Goal: Contribute content: Add original content to the website for others to see

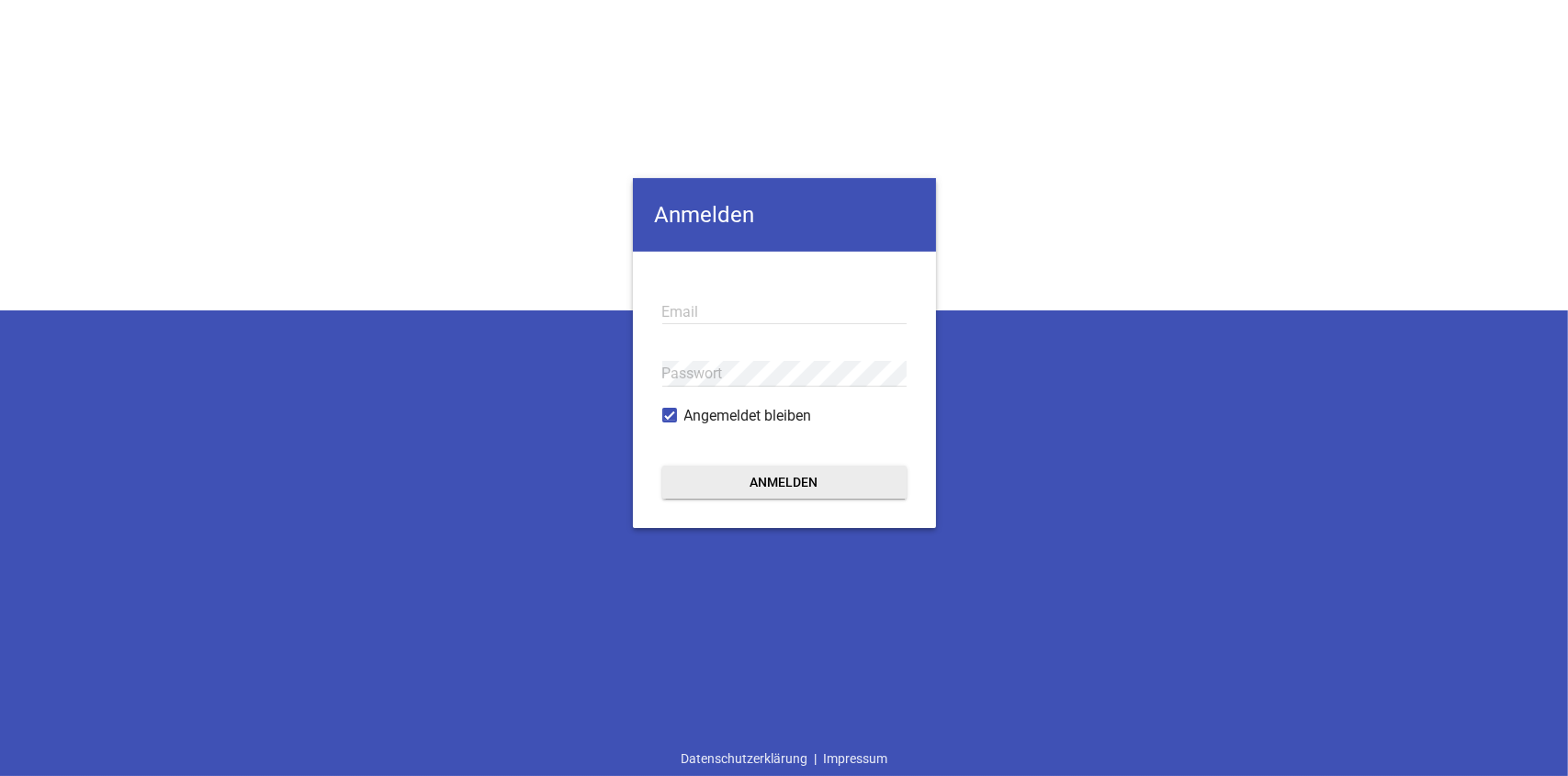
type input "[EMAIL_ADDRESS][DOMAIN_NAME]"
click at [775, 484] on button "Anmelden" at bounding box center [784, 481] width 244 height 33
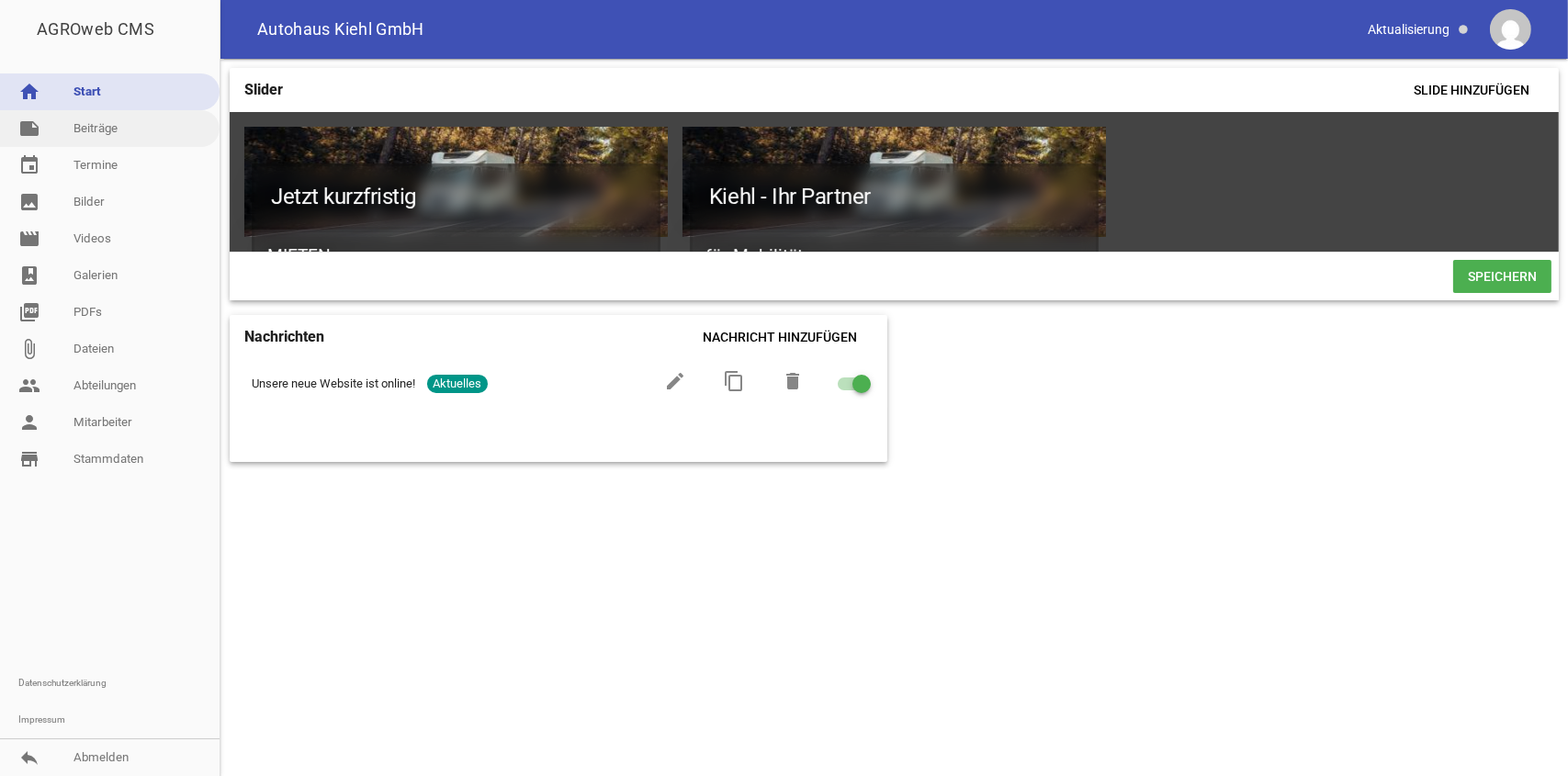
click at [102, 123] on link "note Beiträge" at bounding box center [109, 128] width 219 height 37
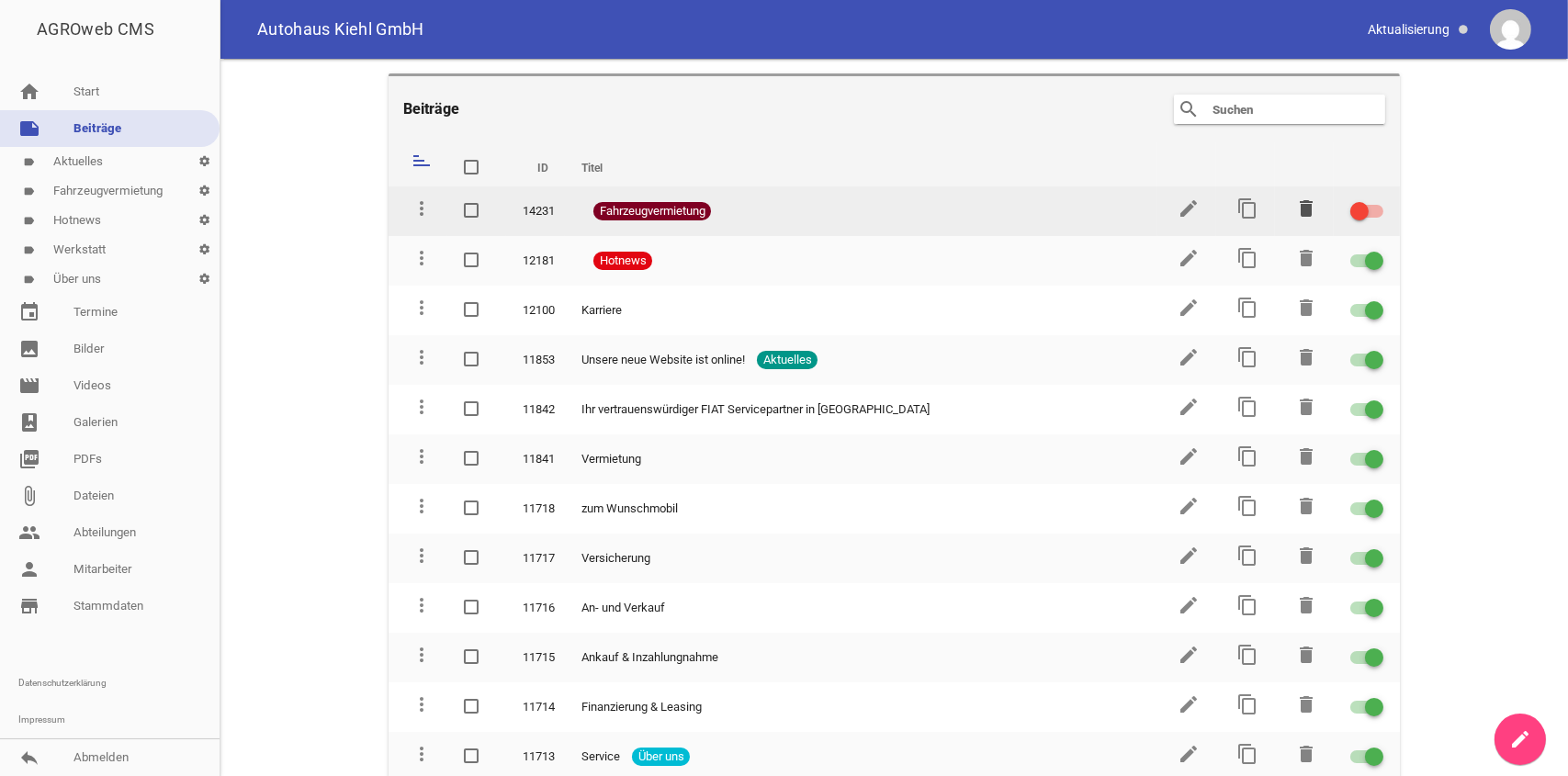
click at [1296, 207] on icon "delete" at bounding box center [1305, 208] width 22 height 22
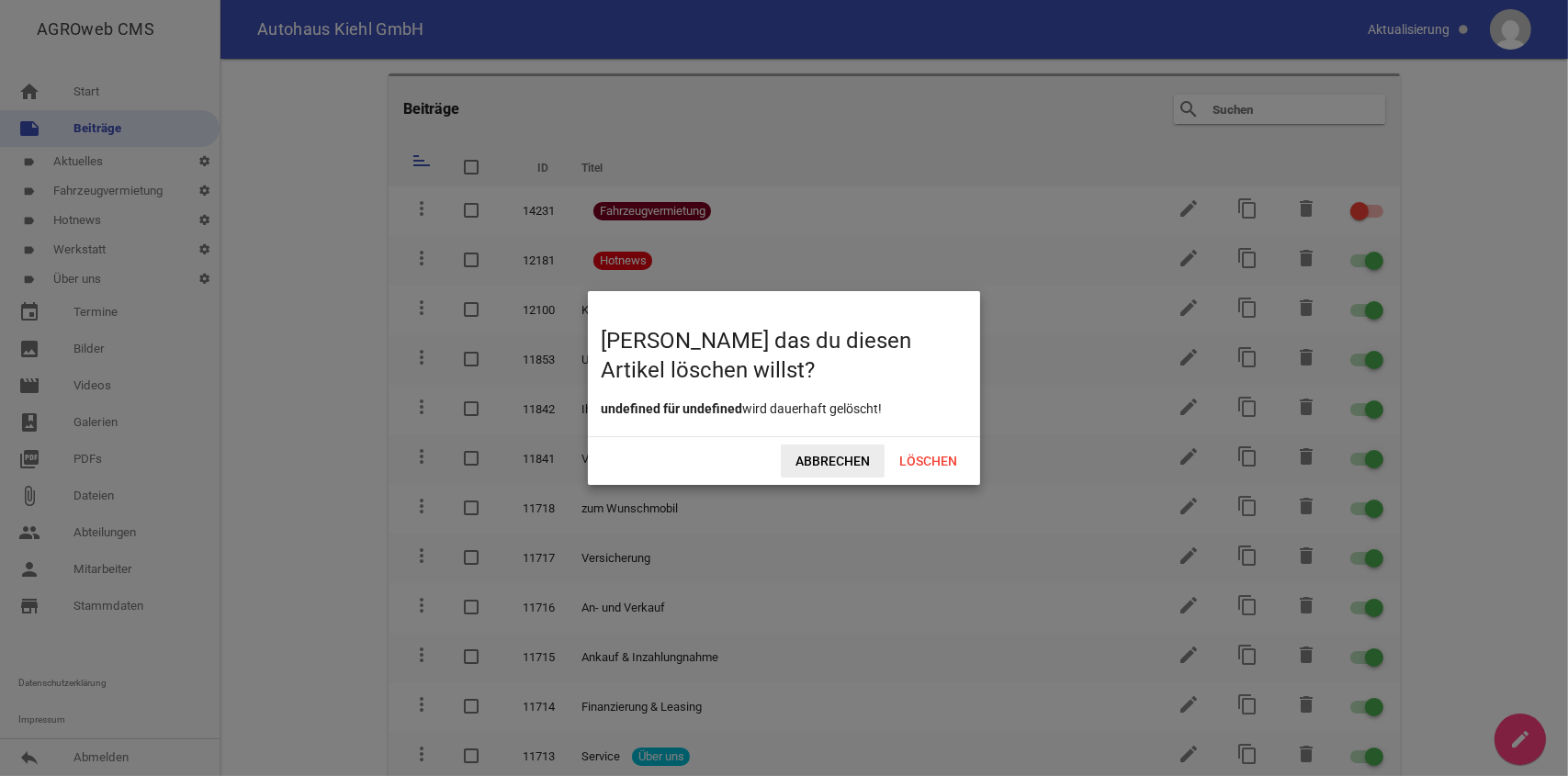
click at [852, 466] on span "Abbrechen" at bounding box center [832, 461] width 104 height 33
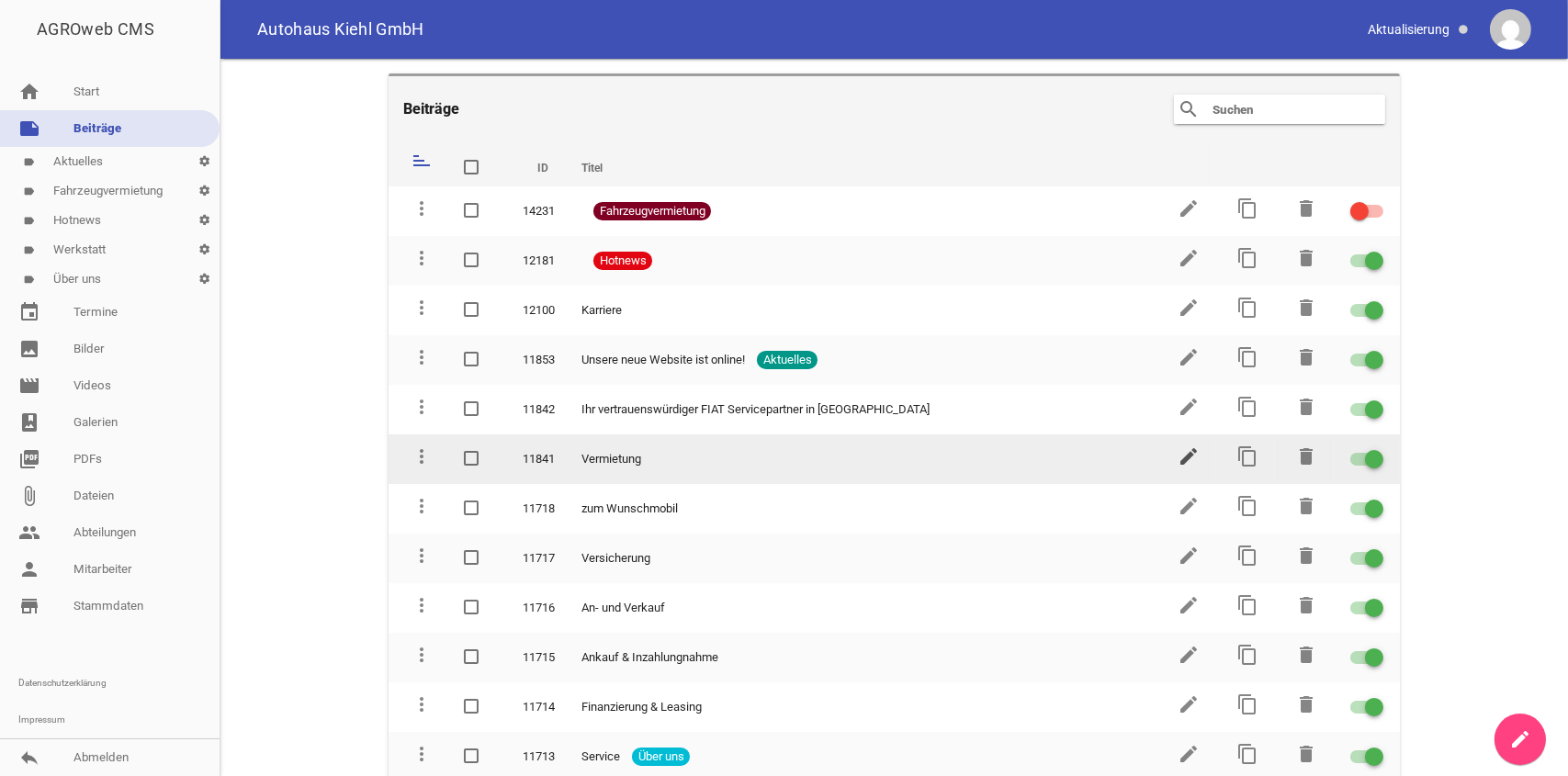
click at [1177, 453] on icon "edit" at bounding box center [1188, 456] width 22 height 22
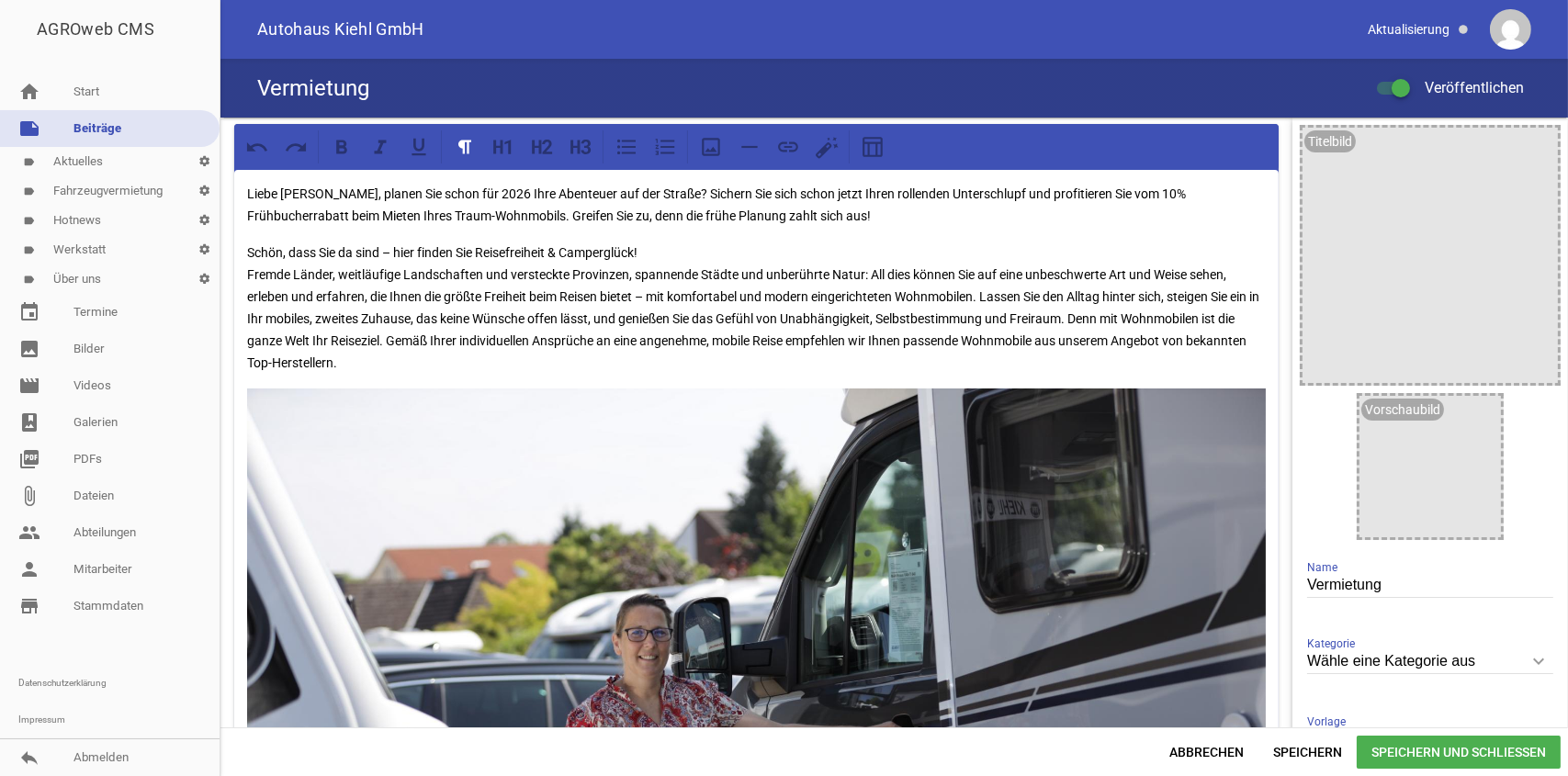
click at [126, 192] on link "label Fahrzeugvermietung settings" at bounding box center [109, 190] width 219 height 29
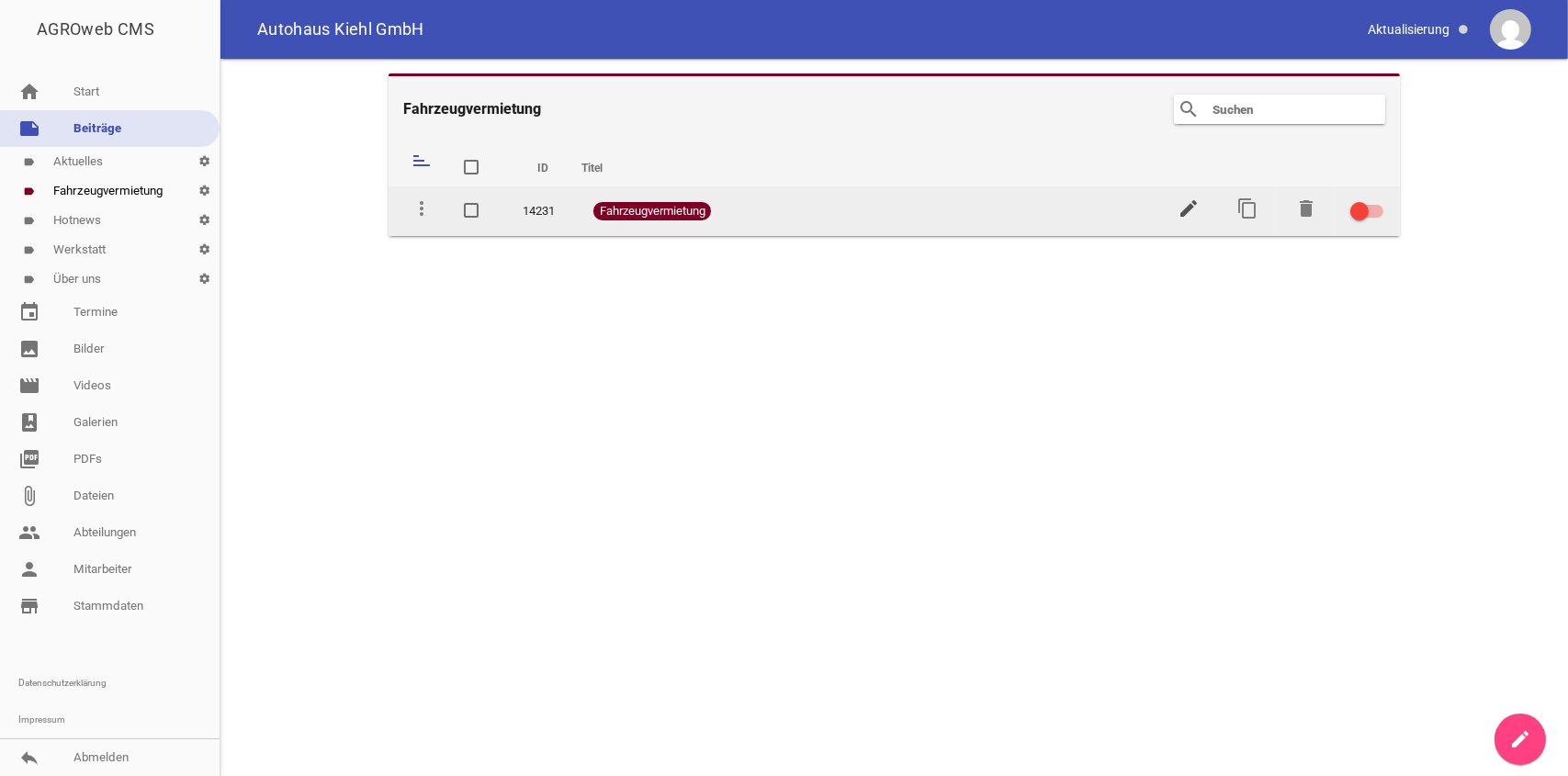
click at [1182, 208] on icon "edit" at bounding box center [1188, 208] width 22 height 22
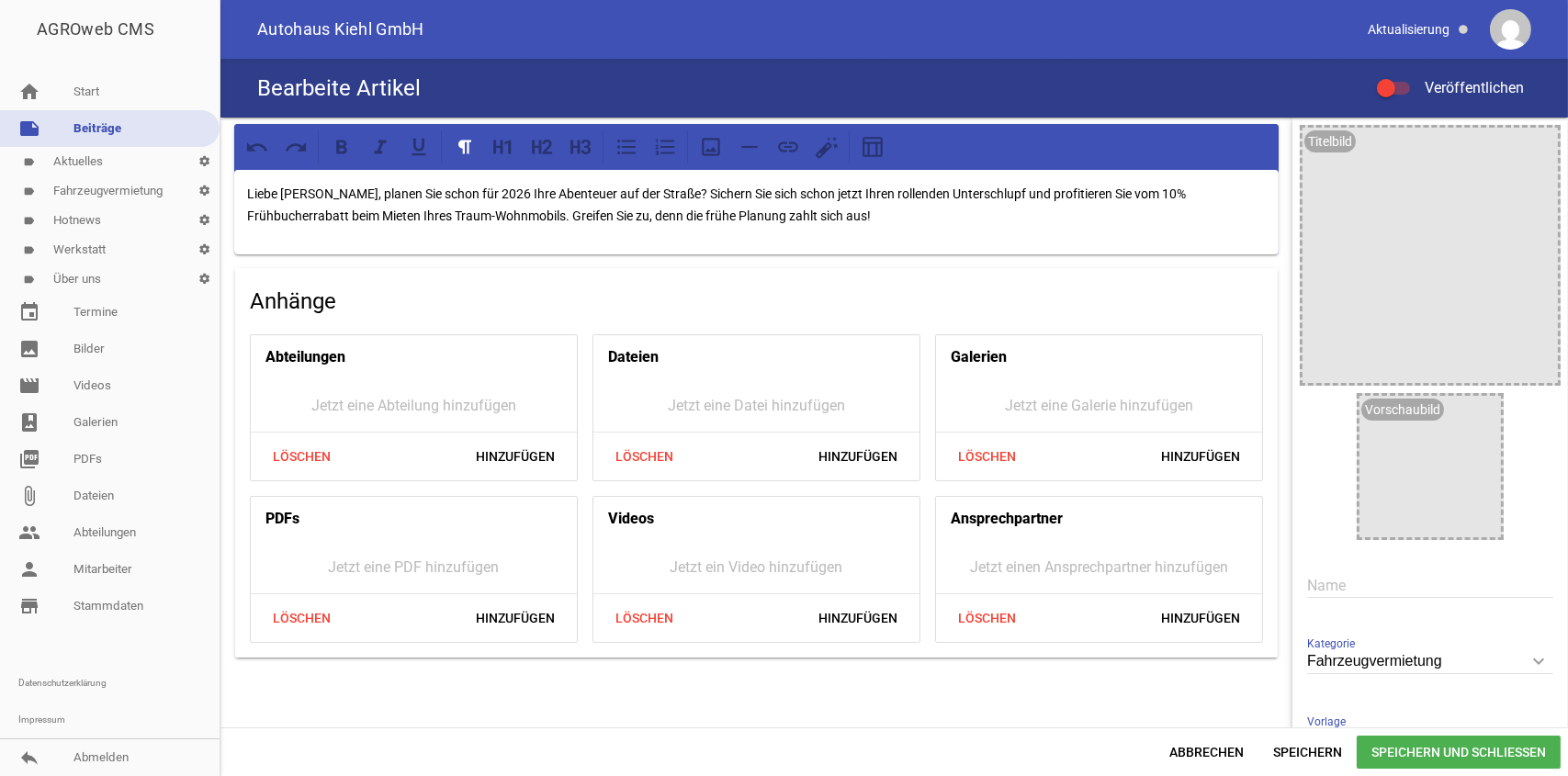
click at [779, 212] on p "Liebe [PERSON_NAME], planen Sie schon für 2026 Ihre Abenteuer auf der Straße? S…" at bounding box center [755, 204] width 1018 height 44
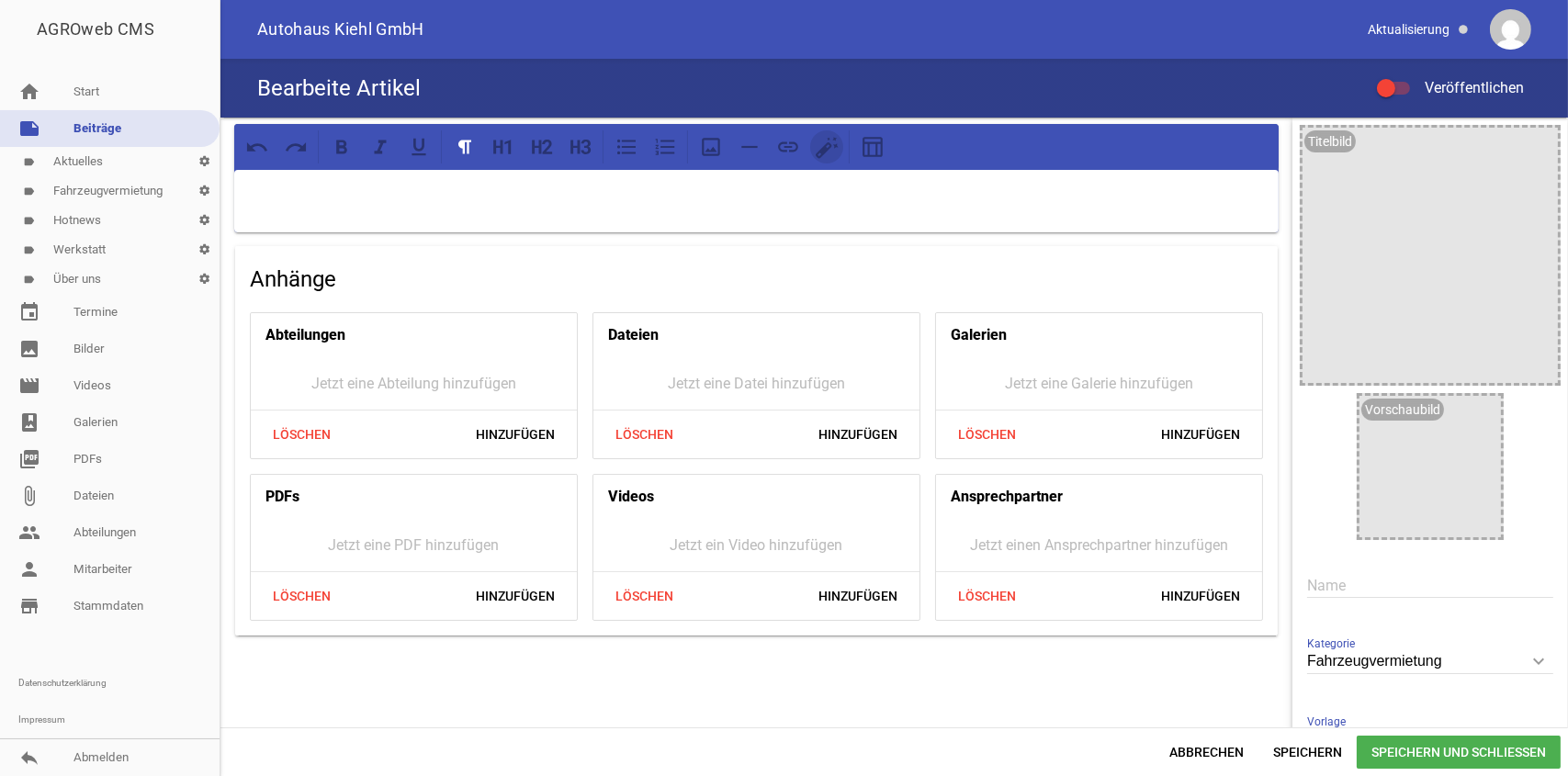
click at [820, 148] on icon at bounding box center [826, 146] width 24 height 24
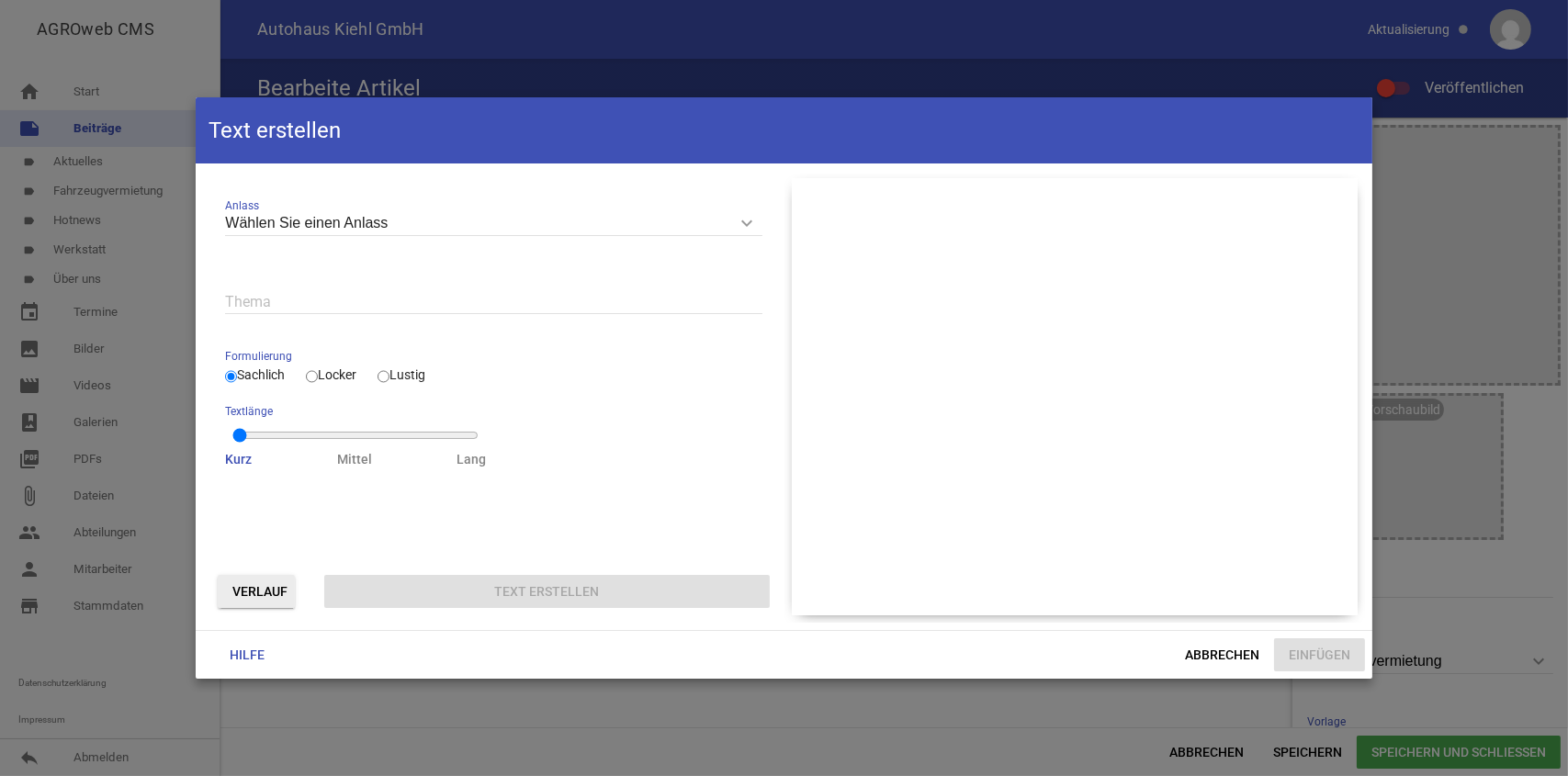
click at [413, 222] on input "Wählen Sie einen Anlass" at bounding box center [493, 223] width 536 height 24
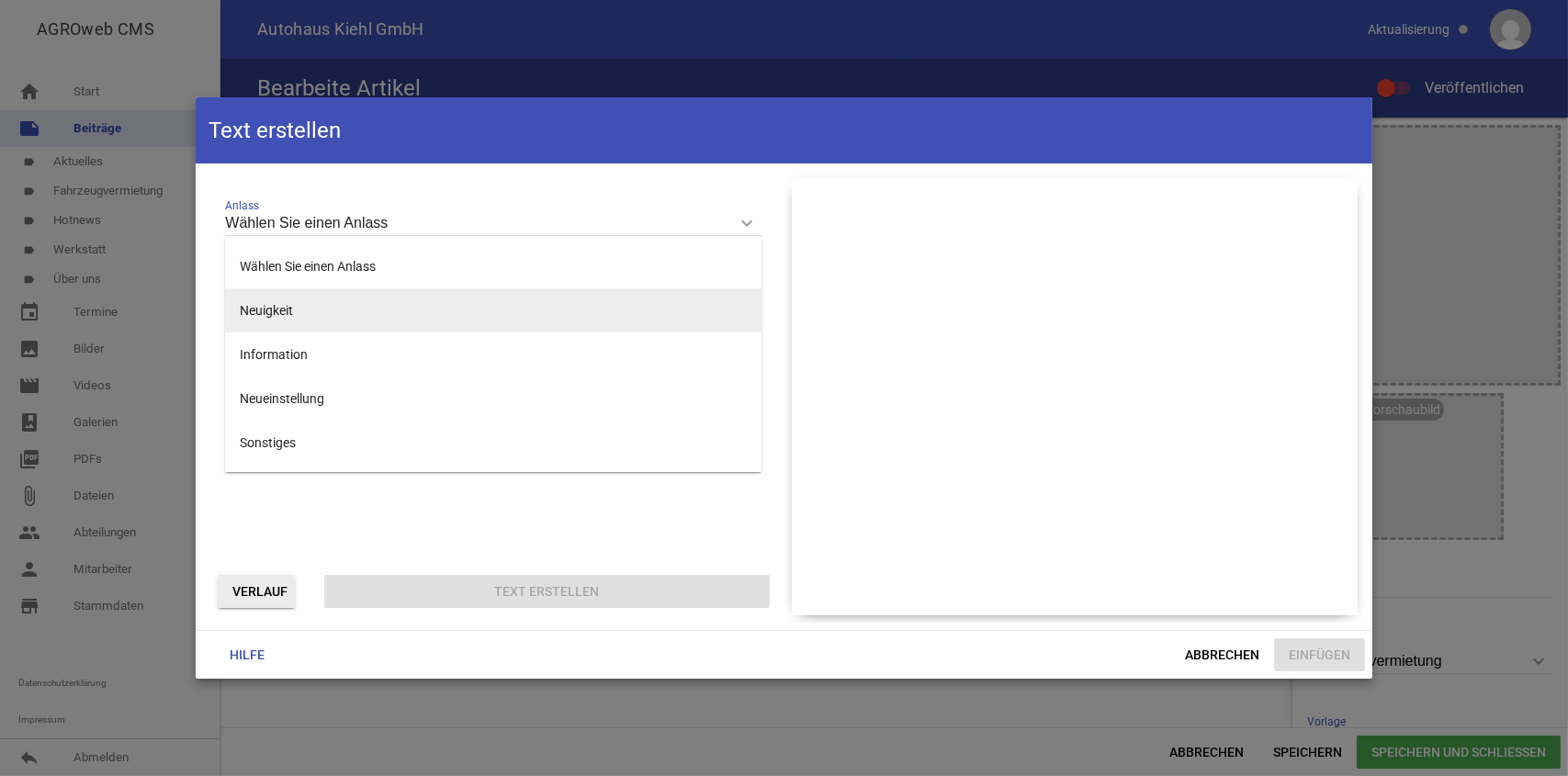
click at [303, 314] on li "Neuigkeit" at bounding box center [493, 310] width 536 height 44
type input "Neuigkeit"
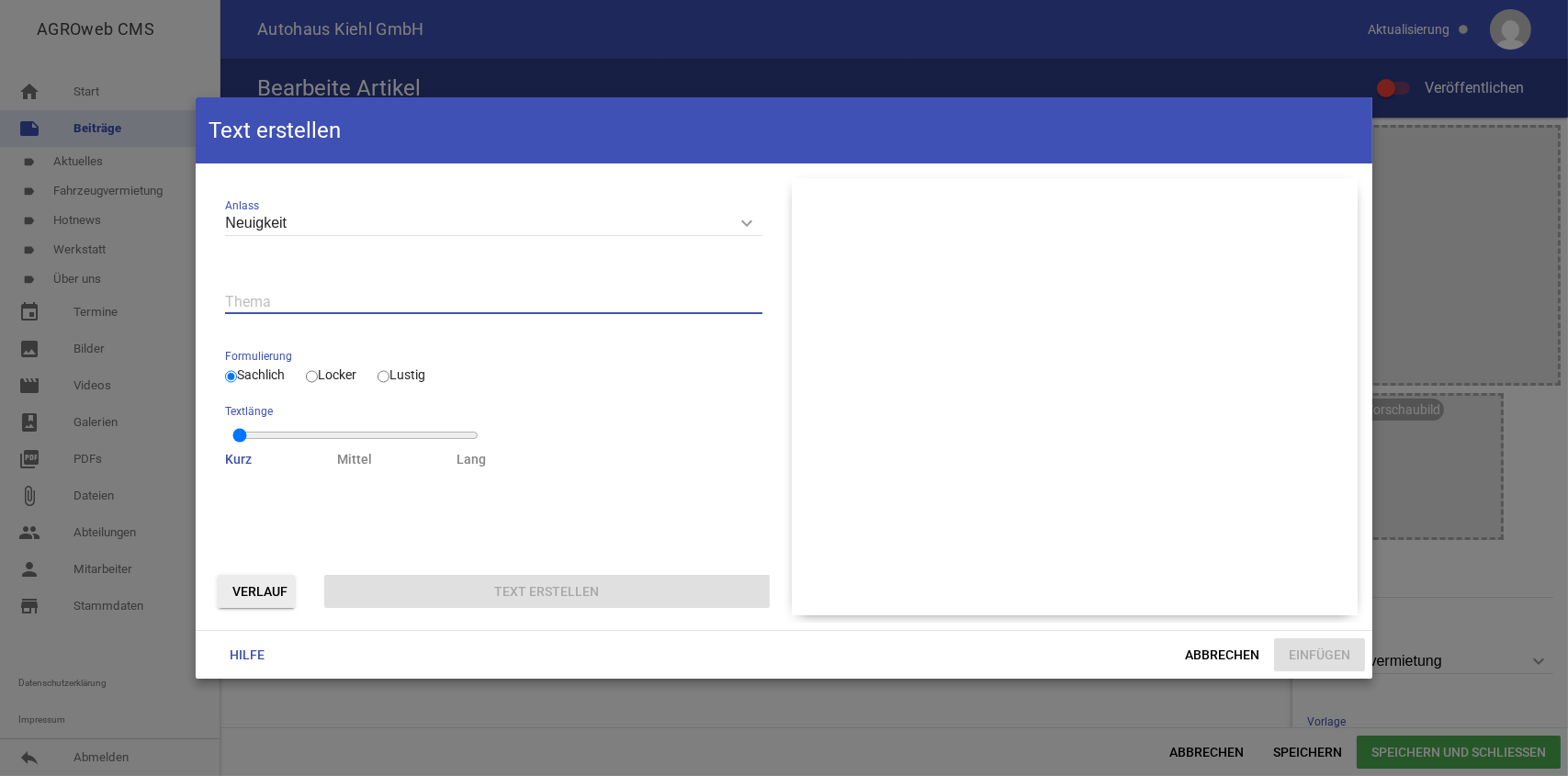
click at [281, 298] on input "text" at bounding box center [493, 301] width 536 height 24
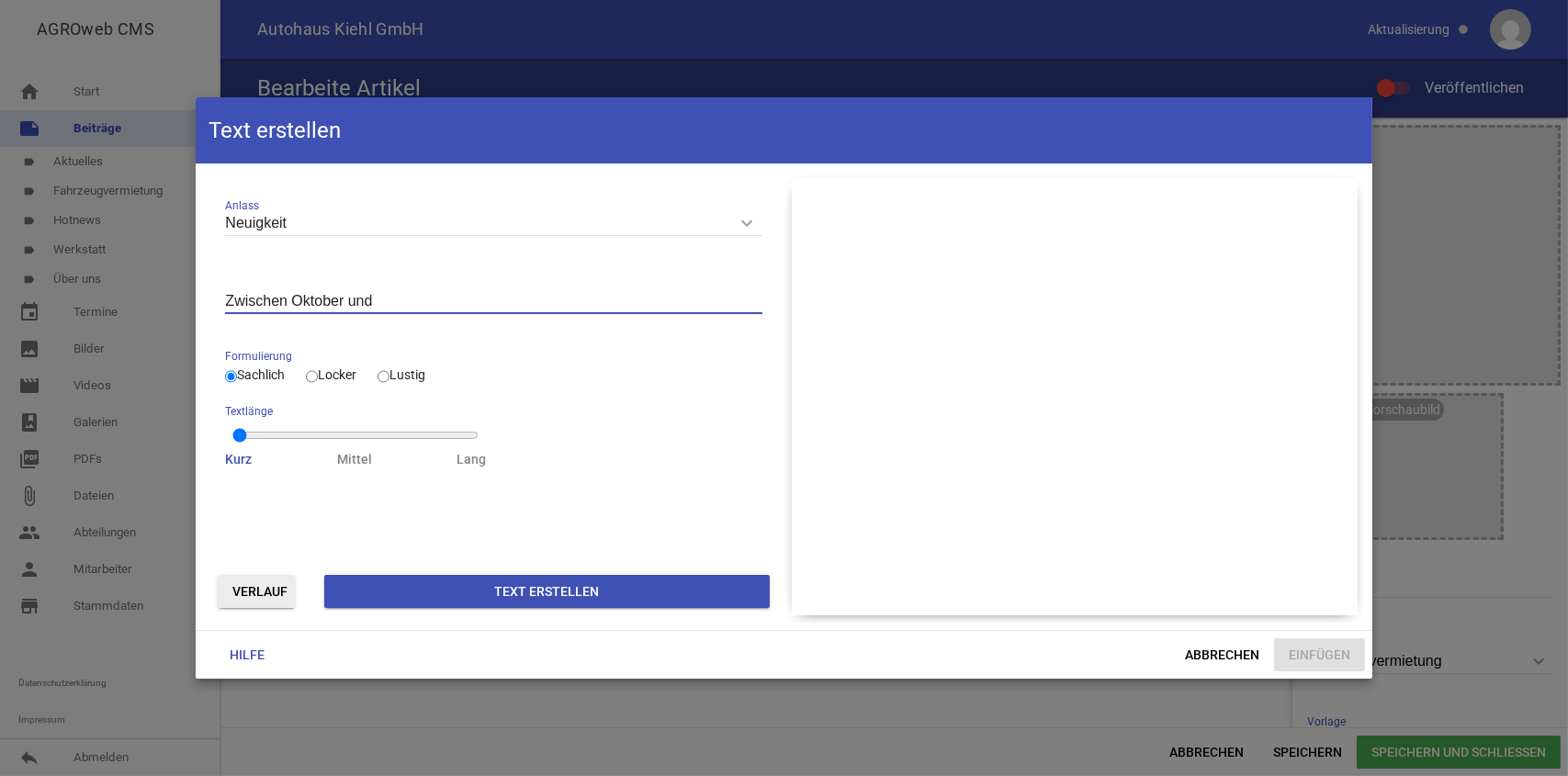
click at [284, 299] on input "Zwischen Oktober und" at bounding box center [493, 301] width 536 height 24
click at [353, 307] on input "Von Oktober und" at bounding box center [493, 301] width 536 height 24
click at [364, 296] on input "Von Oktober bis [DATE] Wochen" at bounding box center [493, 301] width 536 height 24
click at [439, 298] on input "Von Oktober bis [PERSON_NAME][DATE] Wochen" at bounding box center [493, 301] width 536 height 24
type input "Von Oktober bis [PERSON_NAME][DATE] Wochen mieten 4 Wochen bezahlen"
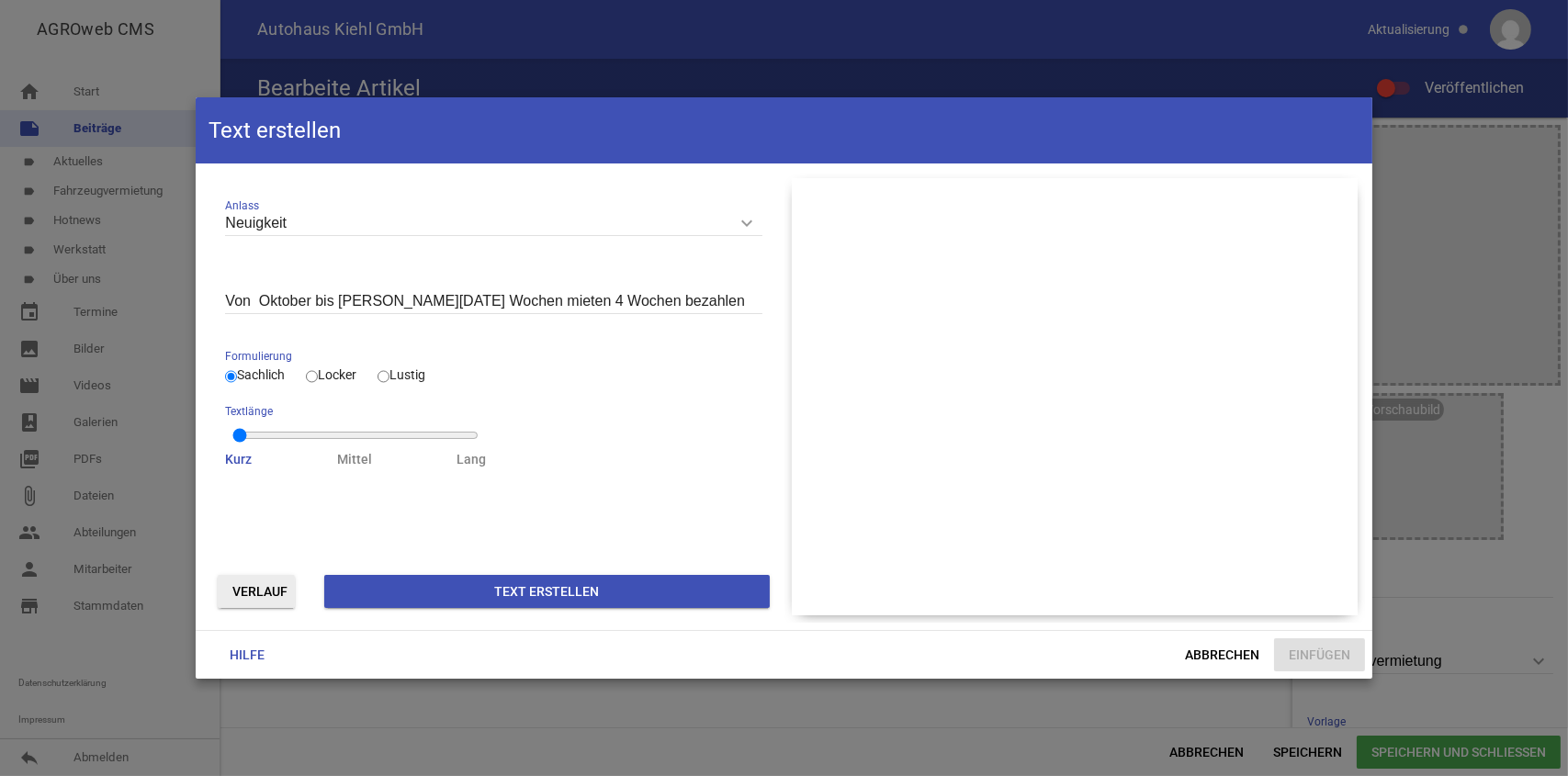
click at [312, 378] on input "Locker" at bounding box center [312, 376] width 12 height 22
radio input "true"
click at [529, 595] on button "Text erstellen" at bounding box center [546, 590] width 445 height 33
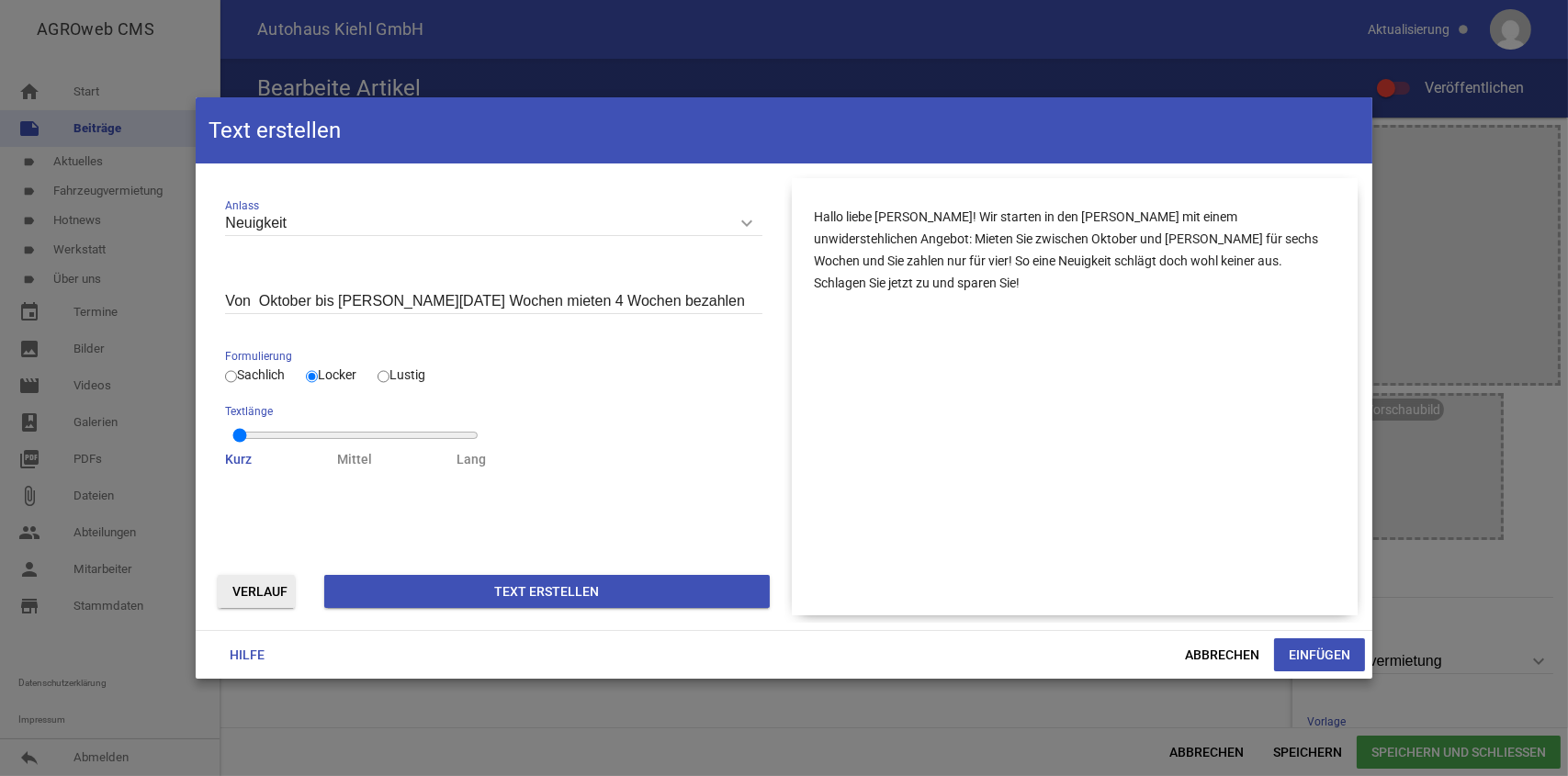
click at [440, 298] on input "Von Oktober bis [PERSON_NAME][DATE] Wochen mieten 4 Wochen bezahlen" at bounding box center [493, 301] width 536 height 24
type input "Von Oktober bis [PERSON_NAME][DATE] Wochen Wohnmobil mieten 4 Wochen bezahlen"
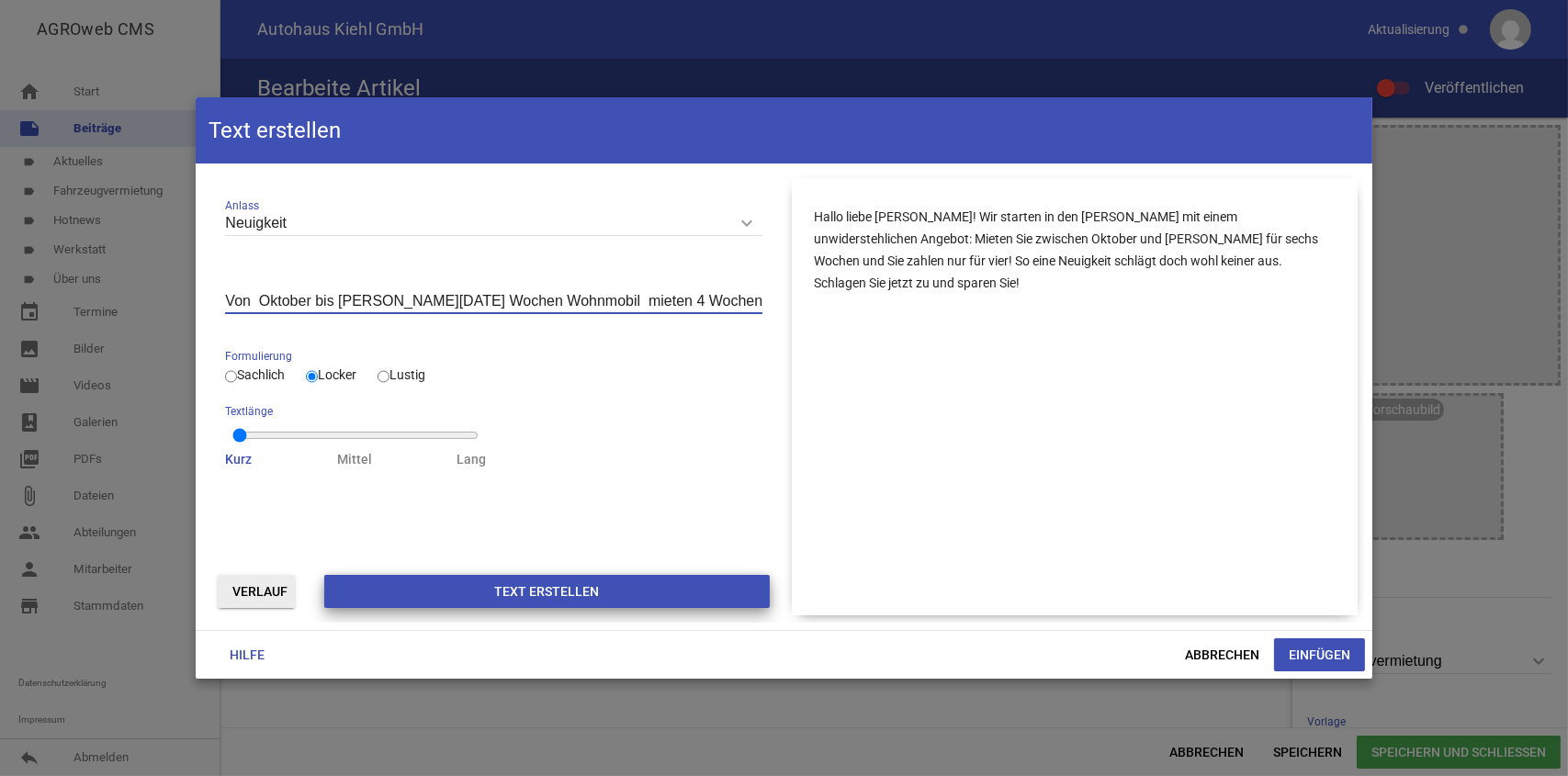
click at [549, 591] on button "Text erstellen" at bounding box center [546, 590] width 445 height 33
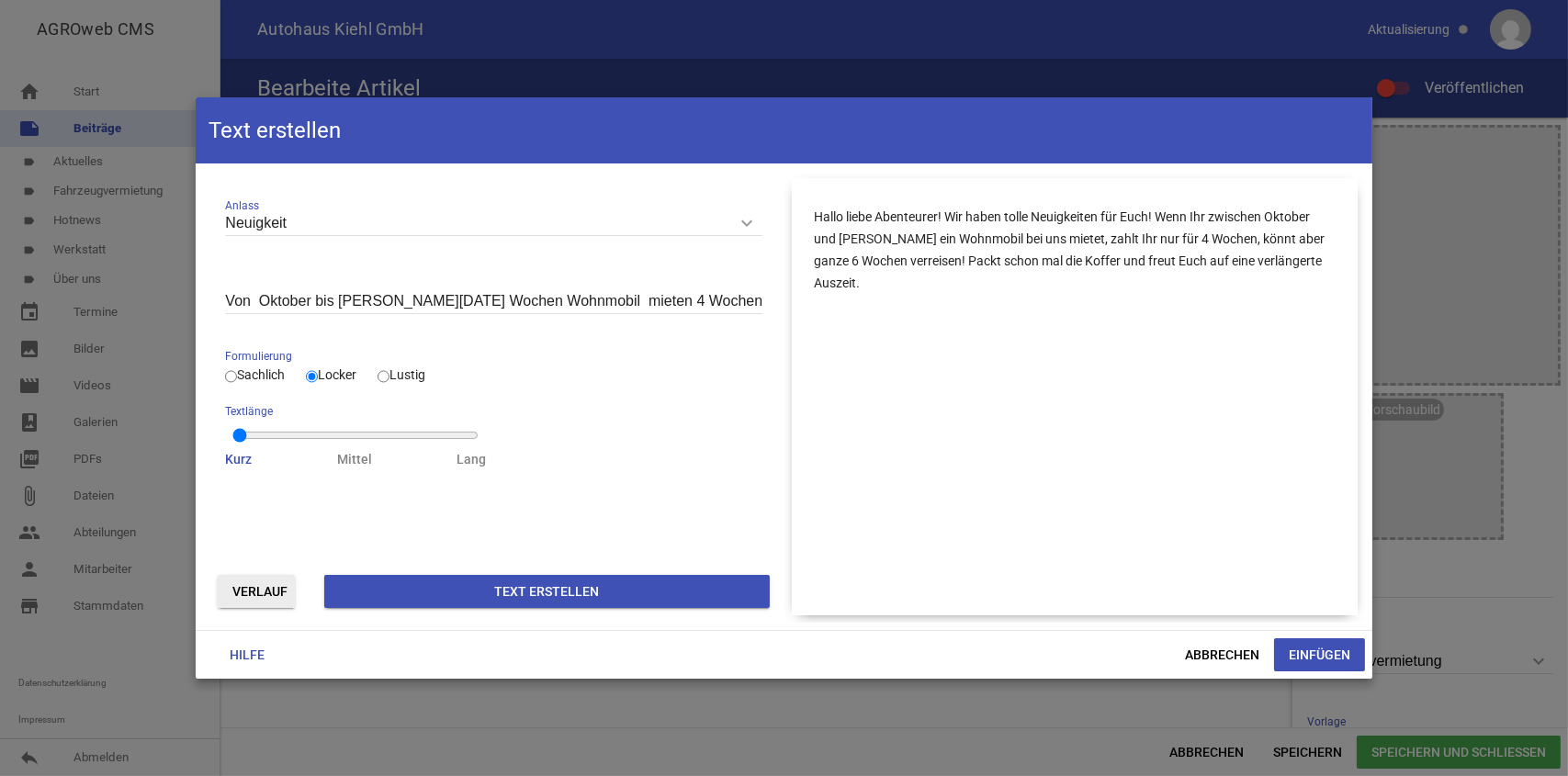
click at [389, 378] on input "Lustig" at bounding box center [383, 376] width 12 height 22
radio input "true"
click at [552, 586] on button "Text erstellen" at bounding box center [546, 590] width 445 height 33
click at [313, 377] on input "Locker" at bounding box center [312, 376] width 12 height 22
radio input "true"
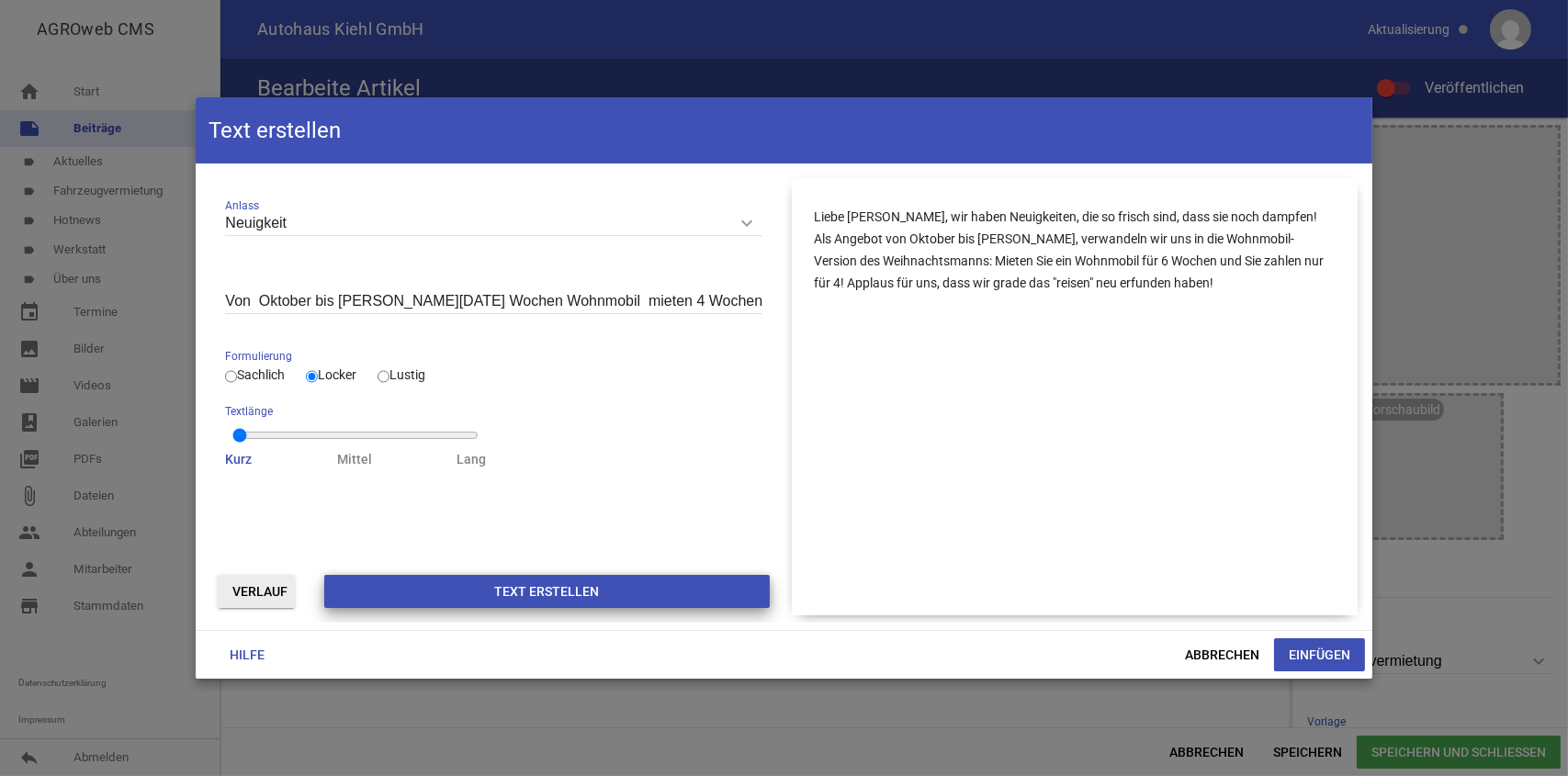
click at [577, 585] on button "Text erstellen" at bounding box center [546, 590] width 445 height 33
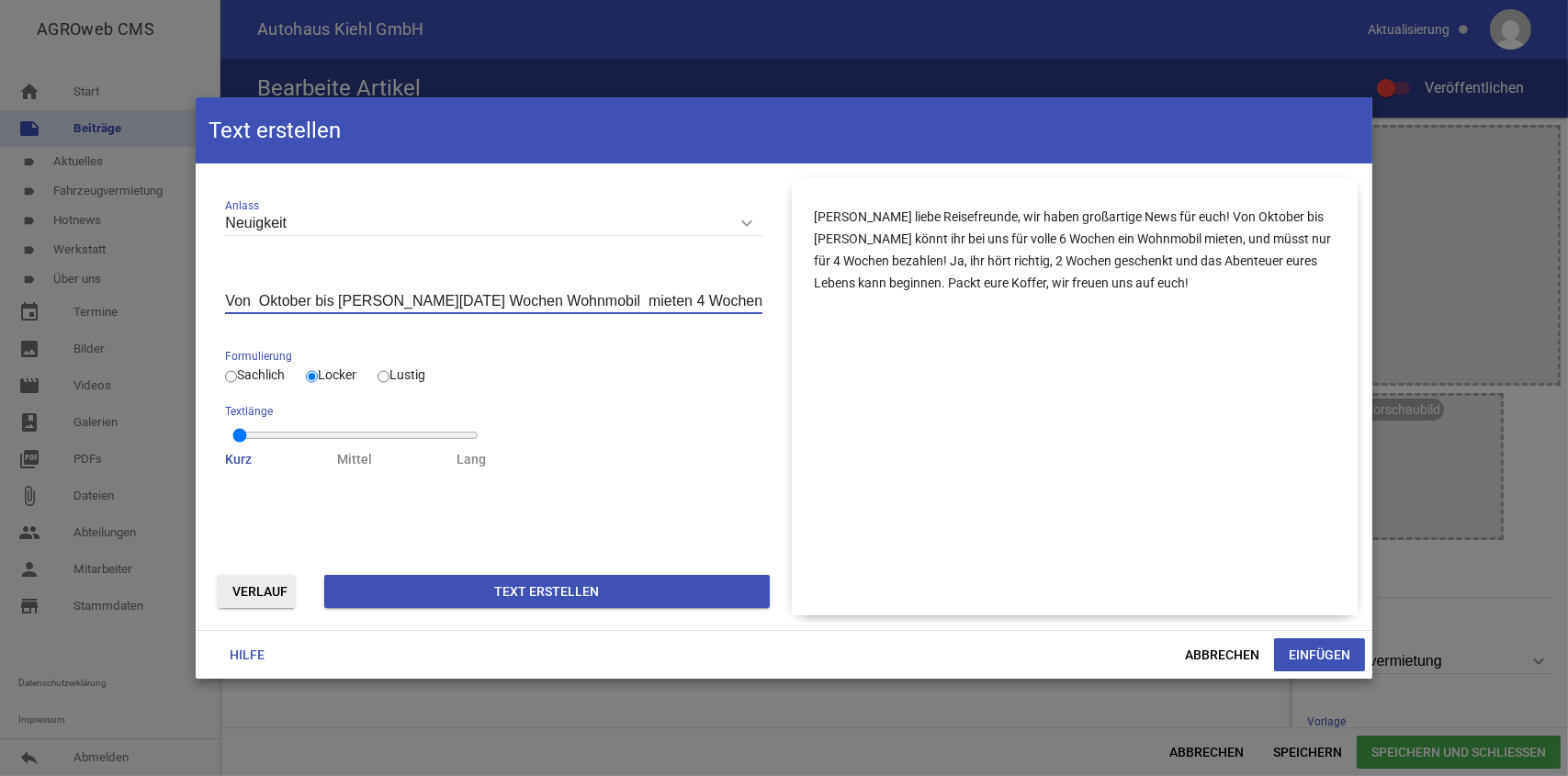
click at [374, 299] on input "Von Oktober bis [PERSON_NAME][DATE] Wochen Wohnmobil mieten 4 Wochen bezahlen" at bounding box center [493, 301] width 536 height 24
click at [545, 583] on button "Text erstellen" at bounding box center [546, 590] width 445 height 33
click at [521, 299] on input "Von Oktober bis [PERSON_NAME] dem Winter entfliehen 6 Wochen Wohnmobil mieten 4…" at bounding box center [493, 301] width 536 height 24
type input "Von Oktober bis [PERSON_NAME][DATE] Wochen Wohnmobil mieten 4 Wochen bezahlen"
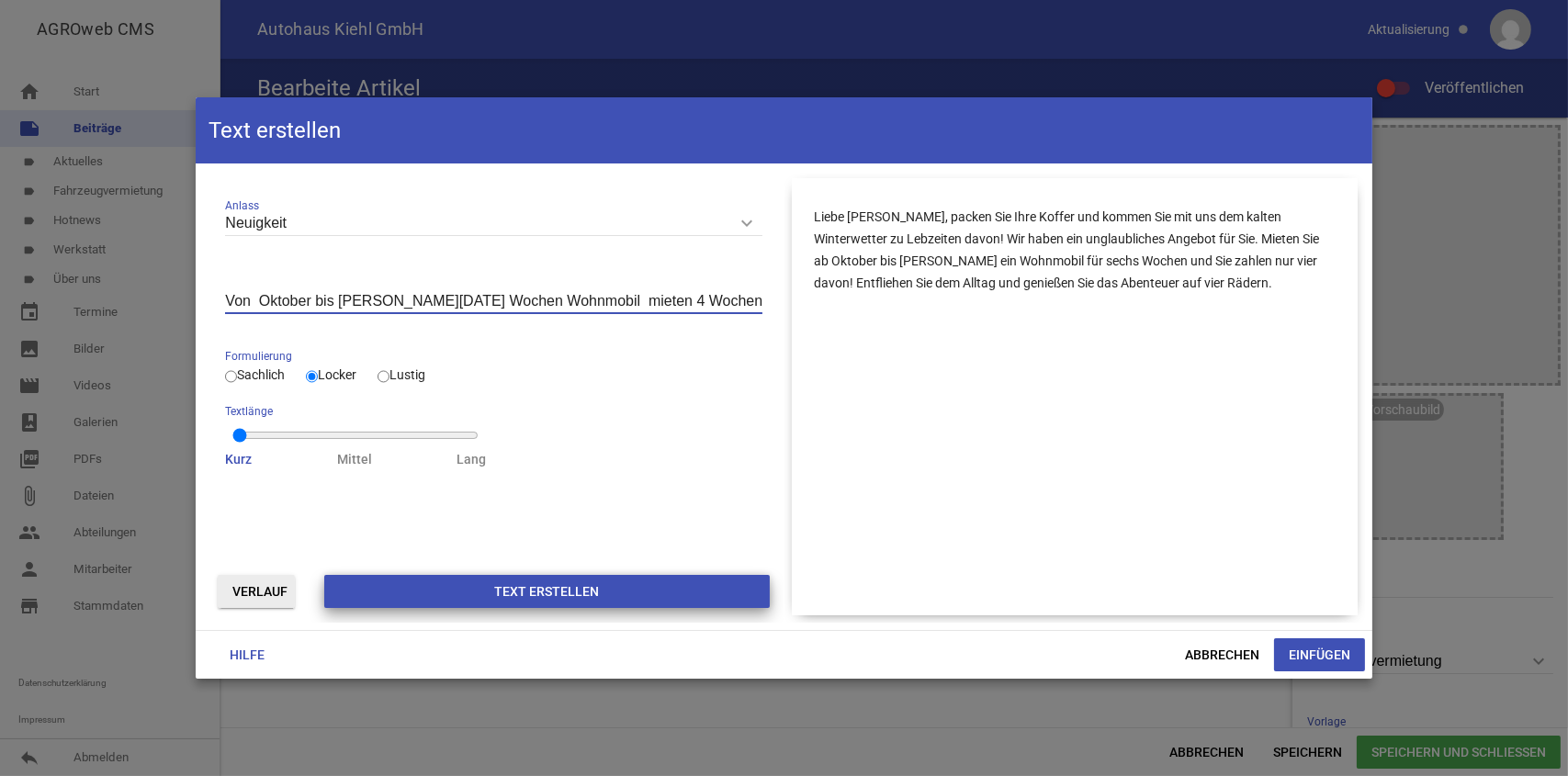
click at [545, 591] on button "Text erstellen" at bounding box center [546, 590] width 445 height 33
click at [575, 591] on button "Text erstellen" at bounding box center [546, 590] width 445 height 33
click at [558, 590] on button "Text erstellen" at bounding box center [546, 590] width 445 height 33
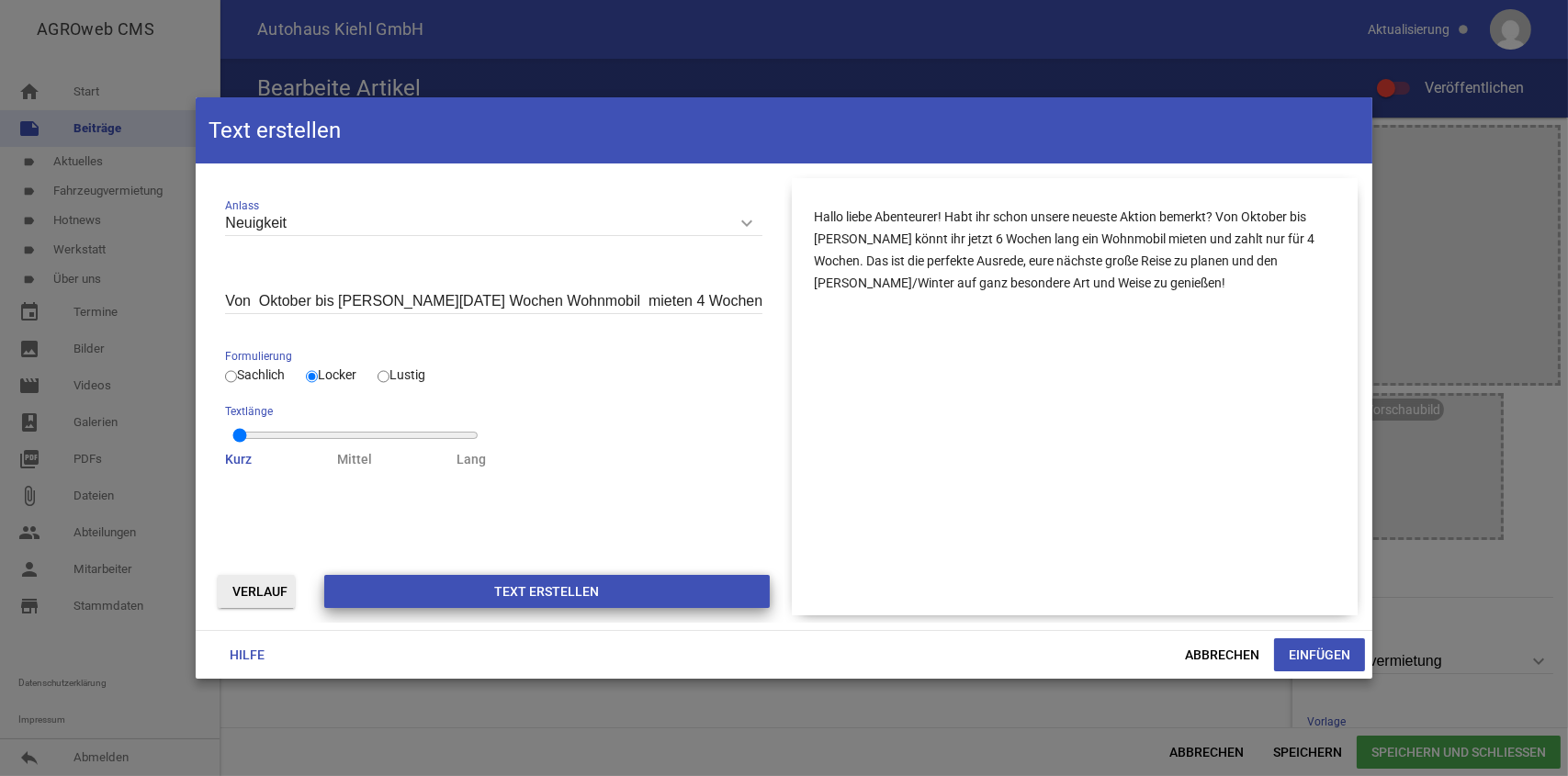
click at [558, 590] on button "Text erstellen" at bounding box center [546, 590] width 445 height 33
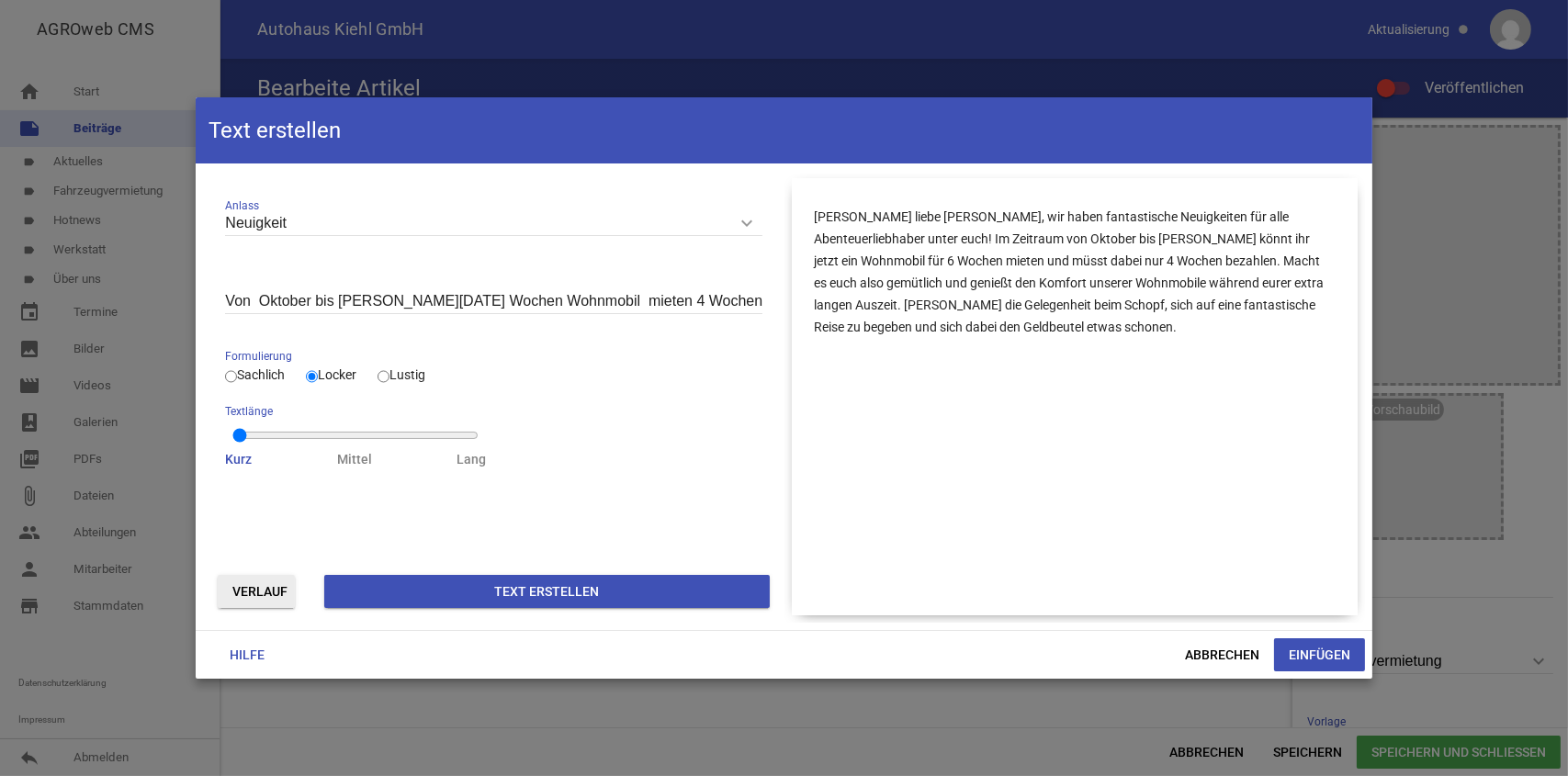
drag, startPoint x: 813, startPoint y: 207, endPoint x: 952, endPoint y: 231, distance: 141.1
click at [981, 228] on div "[PERSON_NAME] liebe [PERSON_NAME], wir haben fantastische Neuigkeiten für alle …" at bounding box center [1075, 396] width 566 height 438
drag, startPoint x: 810, startPoint y: 207, endPoint x: 1029, endPoint y: 391, distance: 286.0
click at [912, 228] on div "[PERSON_NAME] liebe [PERSON_NAME], wir haben fantastische Neuigkeiten für alle …" at bounding box center [1075, 396] width 566 height 438
click at [1324, 648] on button "Einfügen" at bounding box center [1319, 655] width 91 height 33
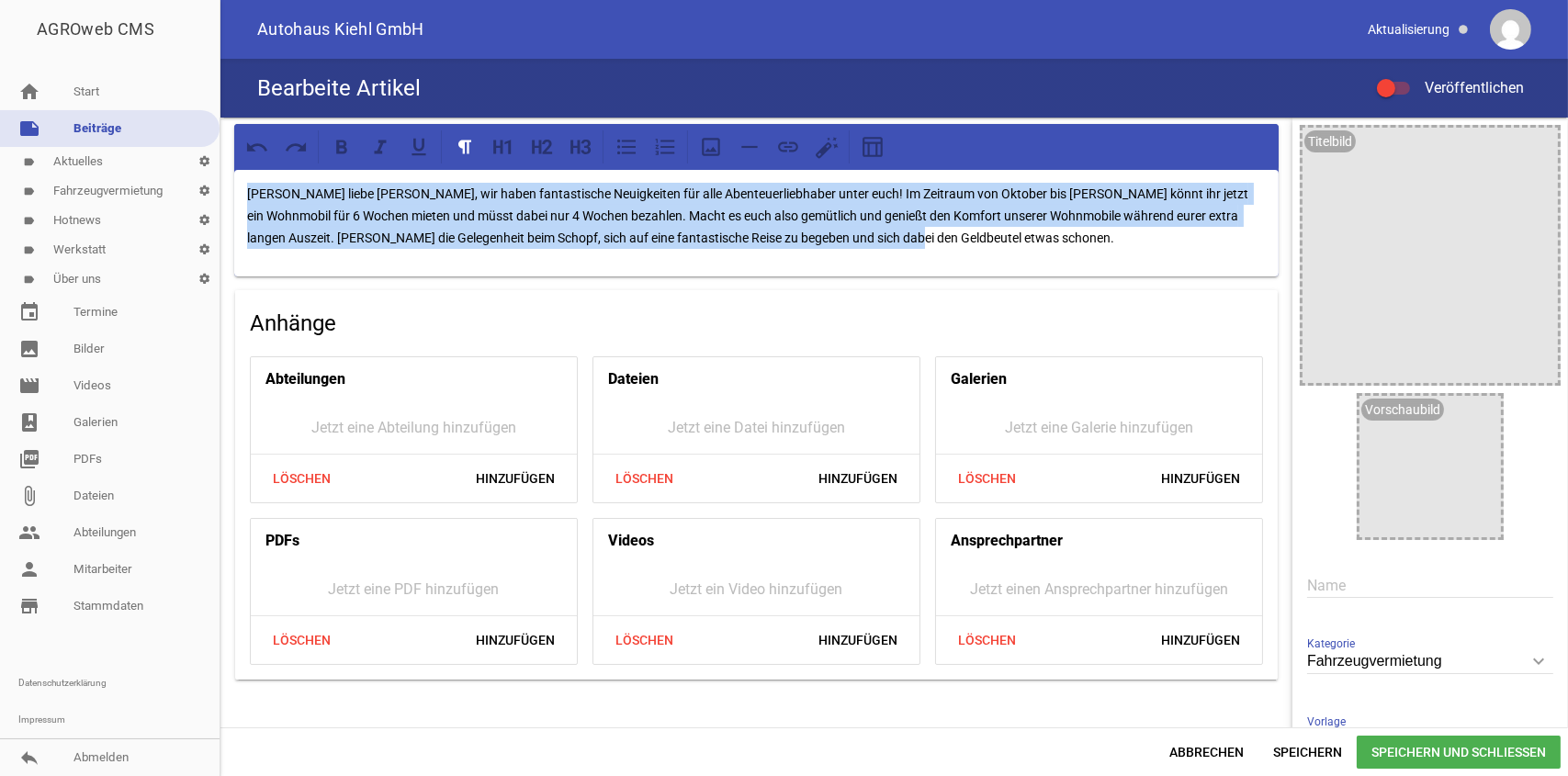
drag, startPoint x: 245, startPoint y: 192, endPoint x: 1179, endPoint y: 224, distance: 934.5
click at [1225, 229] on div "[PERSON_NAME] liebe [PERSON_NAME], wir haben fantastische Neuigkeiten für alle …" at bounding box center [756, 222] width 1044 height 106
copy p "[PERSON_NAME] liebe [PERSON_NAME], wir haben fantastische Neuigkeiten für alle …"
click at [89, 129] on link "note Beiträge" at bounding box center [109, 128] width 219 height 37
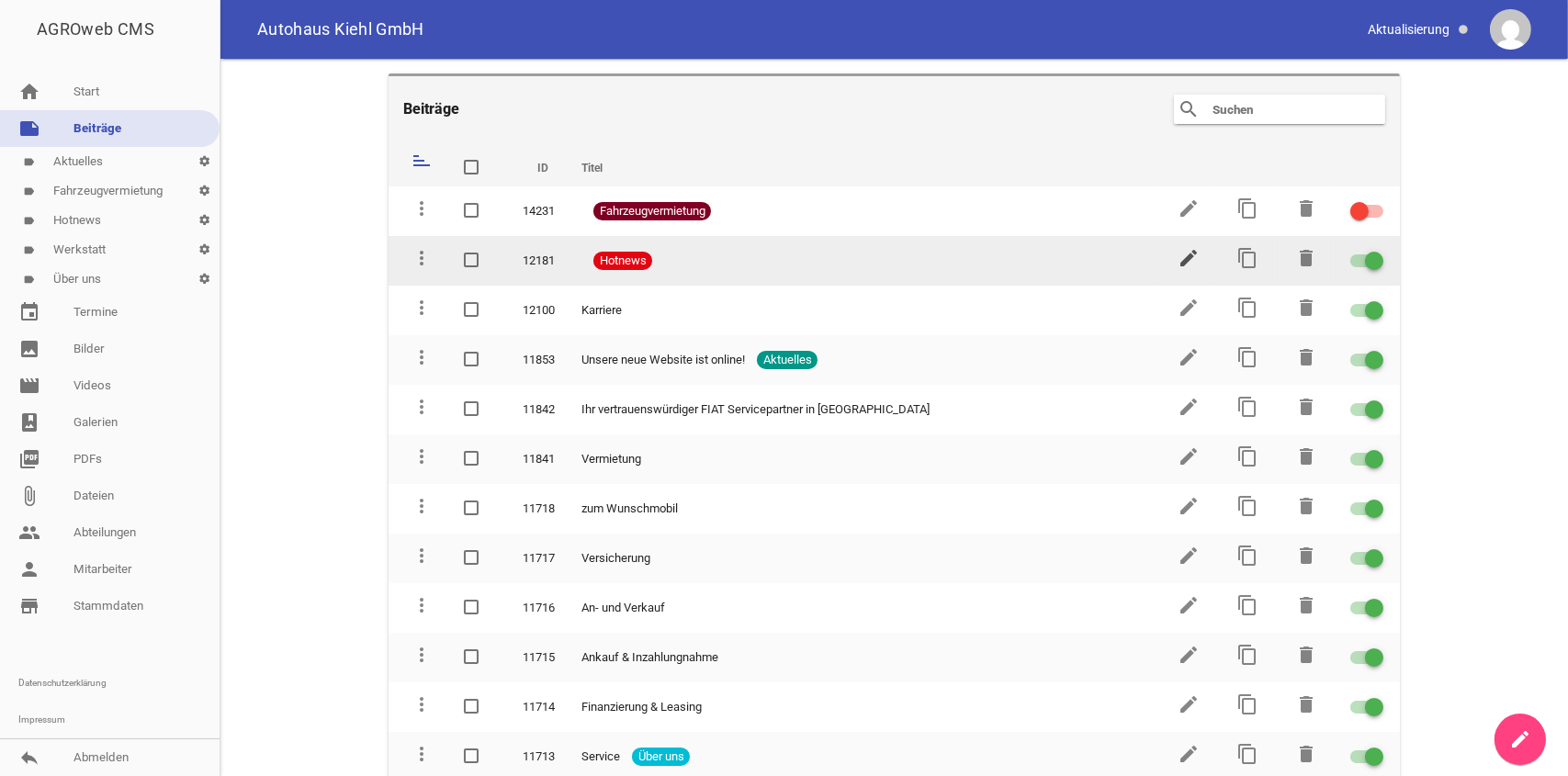
click at [1188, 259] on icon "edit" at bounding box center [1188, 257] width 22 height 22
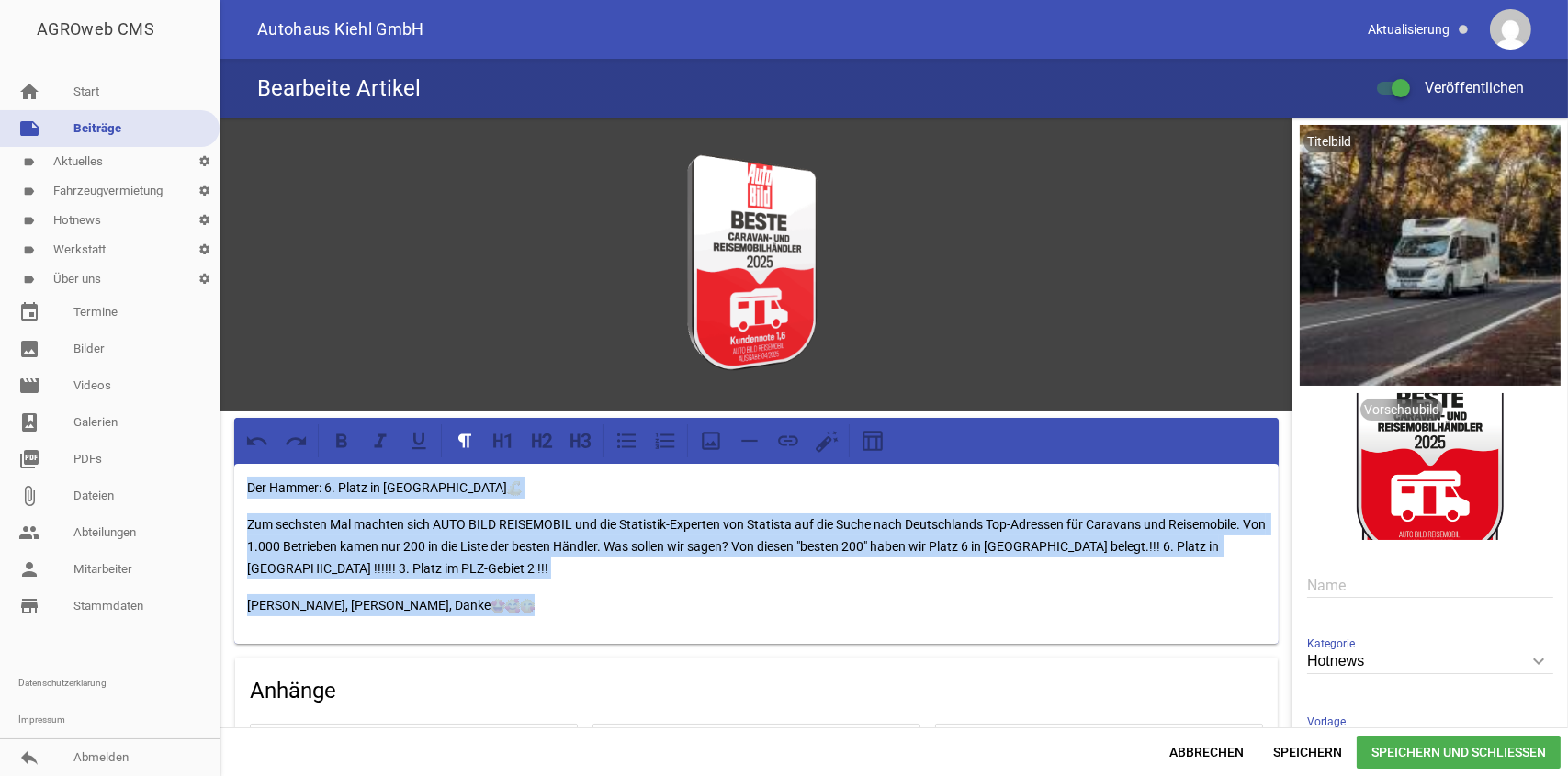
drag, startPoint x: 241, startPoint y: 478, endPoint x: 1182, endPoint y: 592, distance: 947.9
click at [1182, 592] on div "Der Hammer: 6. Platz in [GEOGRAPHIC_DATA] Zum sechsten Mal machten sich AUTO BI…" at bounding box center [756, 553] width 1044 height 180
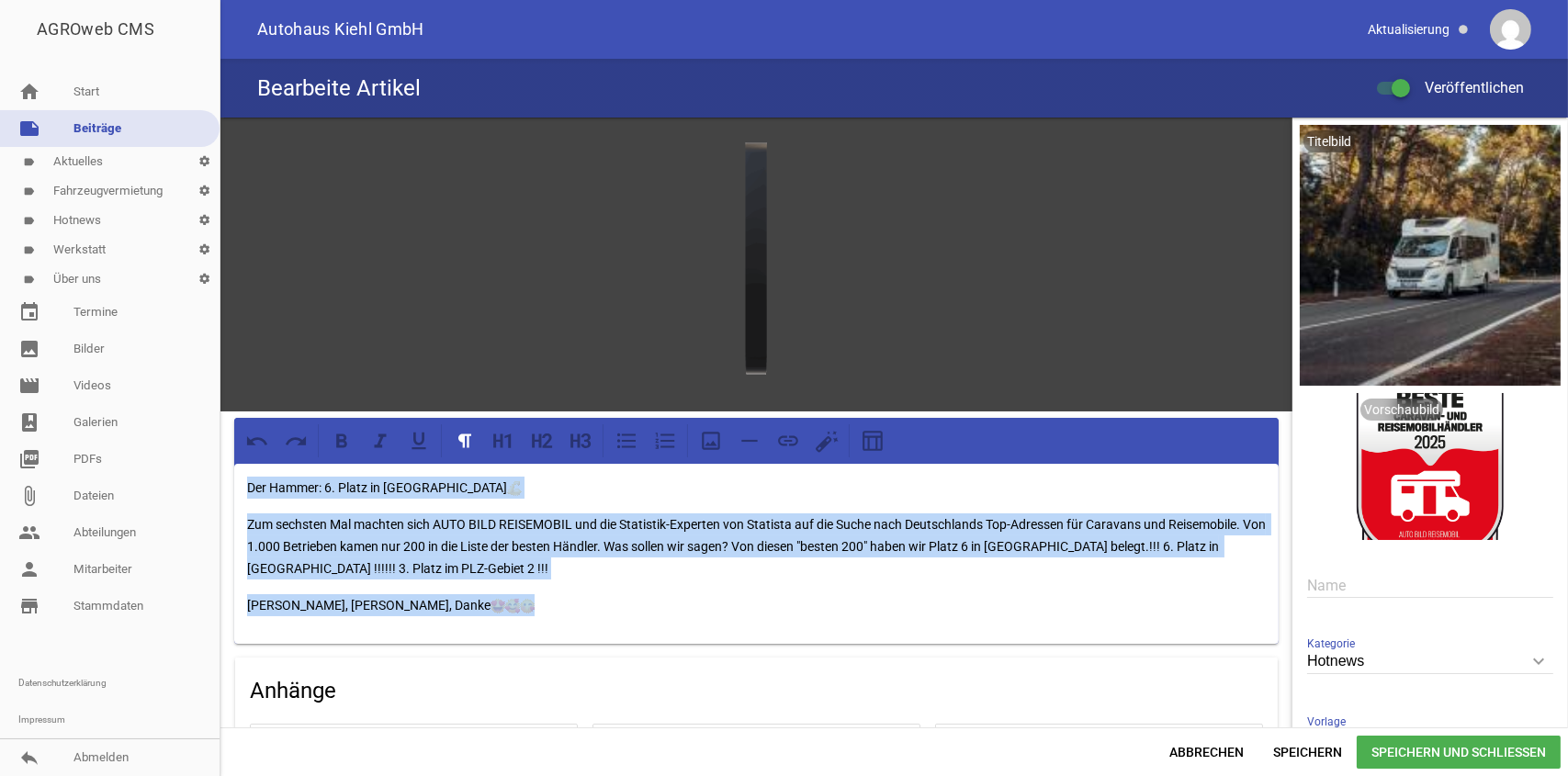
click at [516, 484] on p "Der Hammer: 6. Platz in [GEOGRAPHIC_DATA]" at bounding box center [755, 487] width 1018 height 22
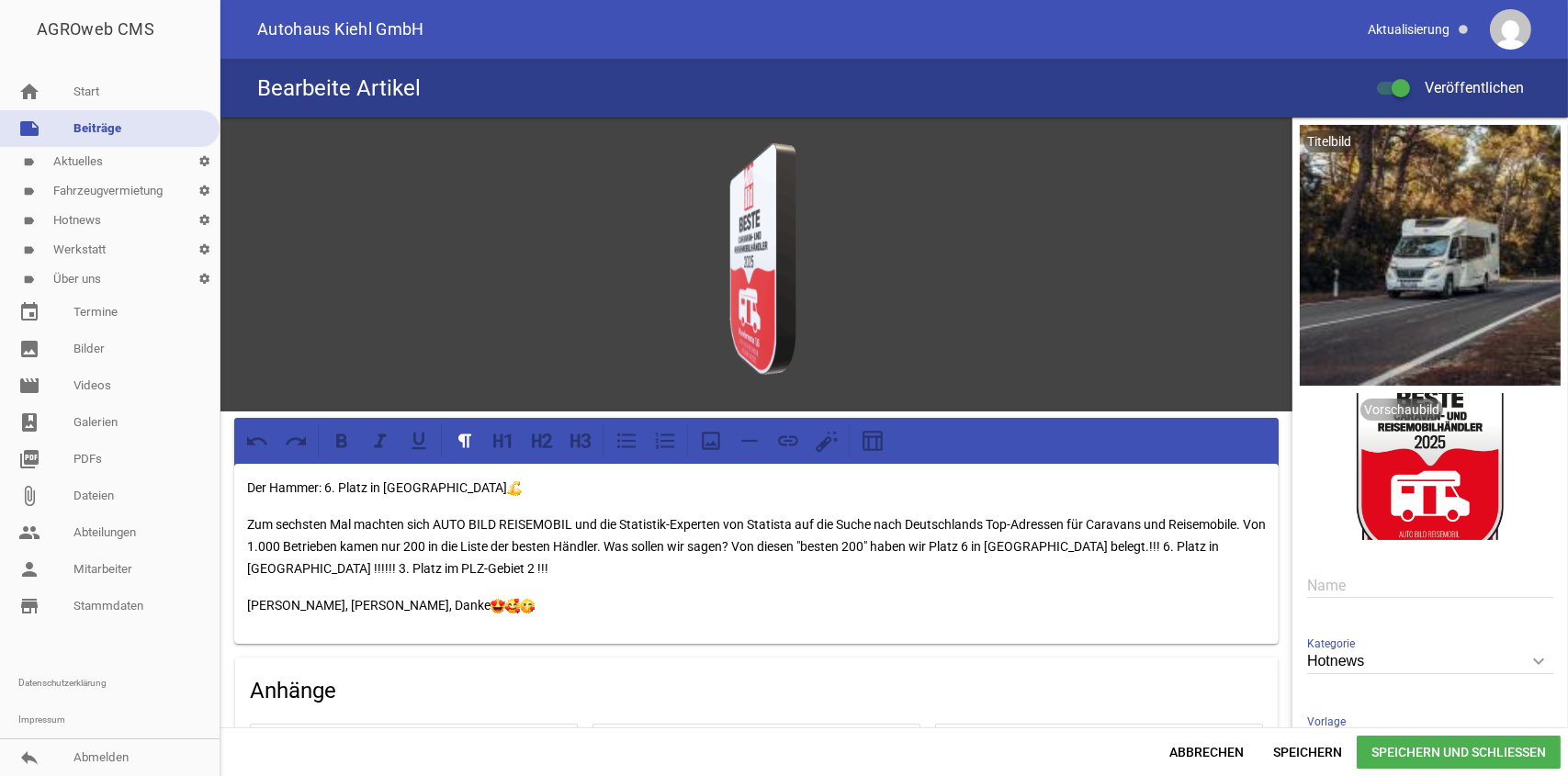
click at [240, 483] on div "Der Hammer: 6. Platz in [GEOGRAPHIC_DATA] Zum sechsten Mal machten sich AUTO BI…" at bounding box center [756, 553] width 1044 height 180
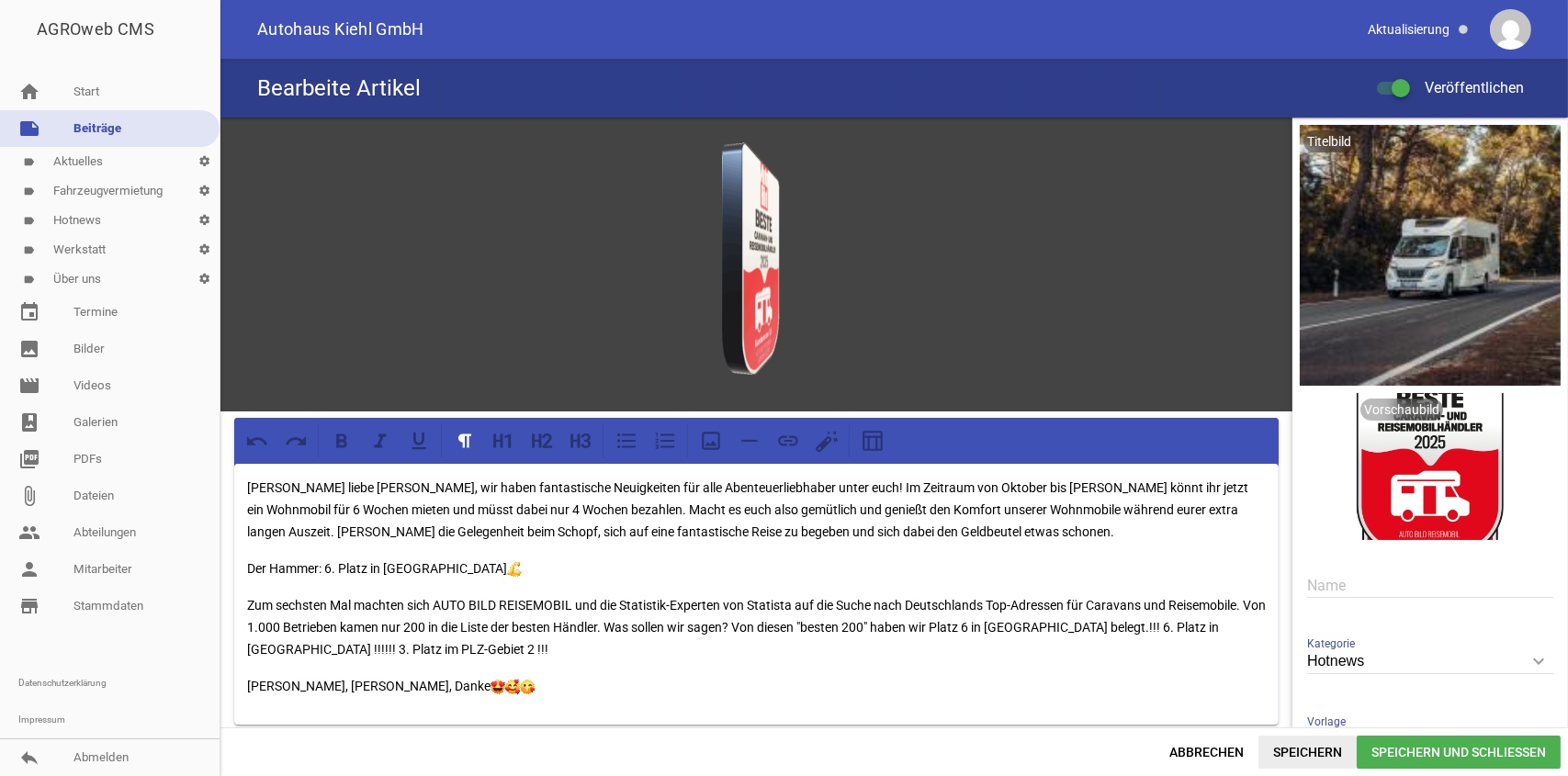
click at [1326, 752] on span "Speichern" at bounding box center [1307, 752] width 98 height 33
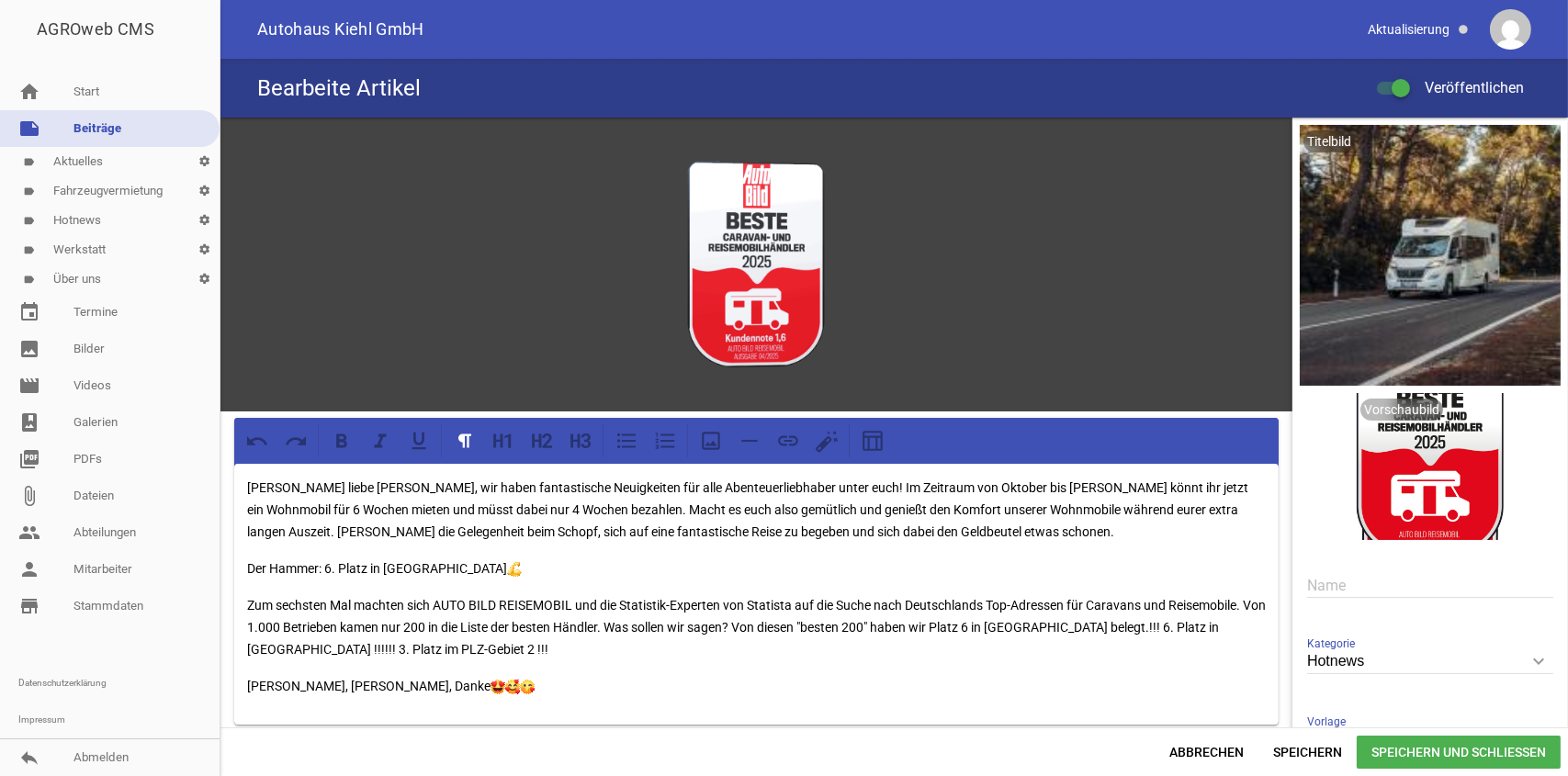
click at [102, 167] on link "label Aktuelles settings" at bounding box center [109, 161] width 219 height 29
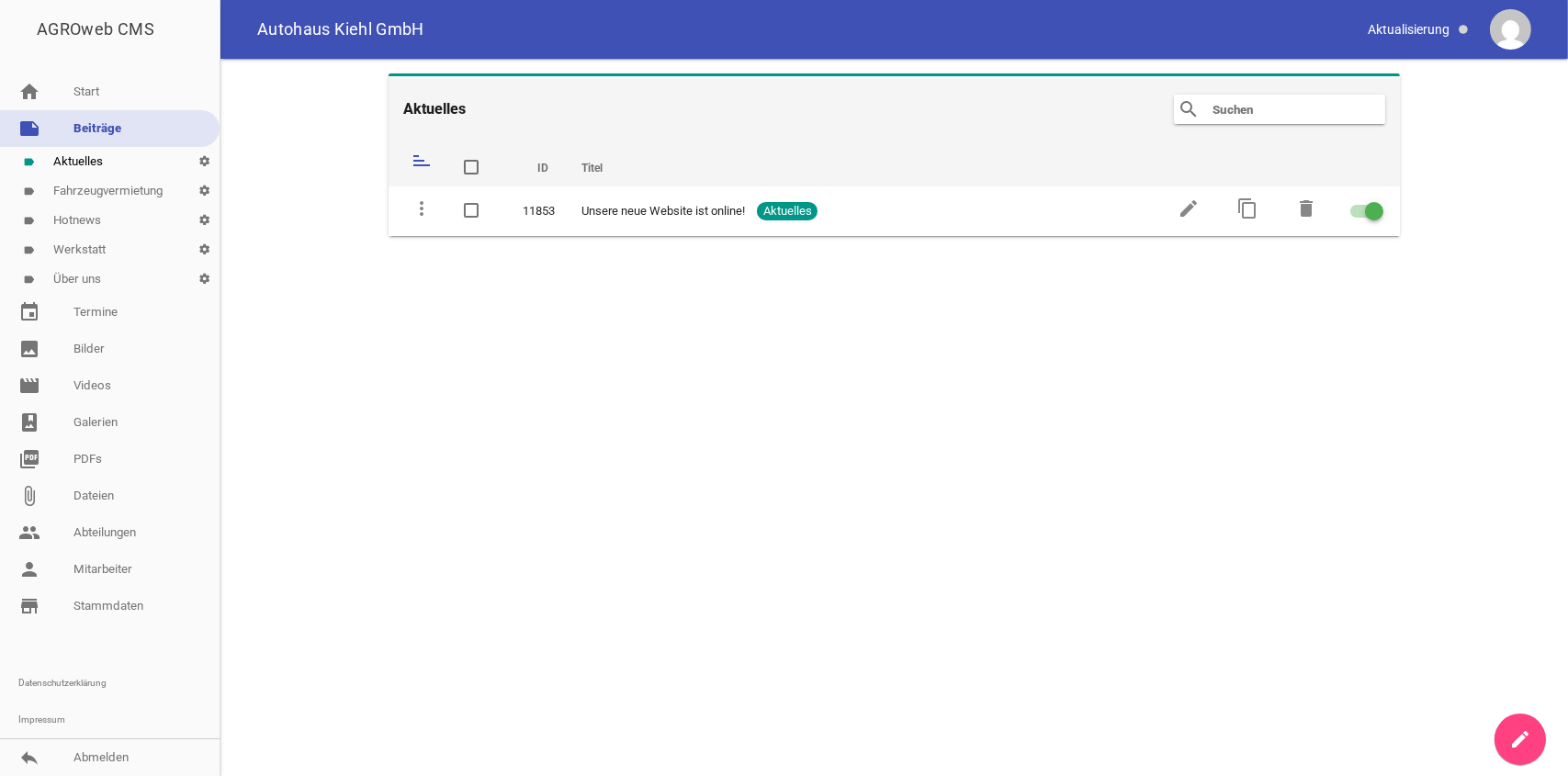
click at [120, 195] on link "label Fahrzeugvermietung settings" at bounding box center [109, 190] width 219 height 29
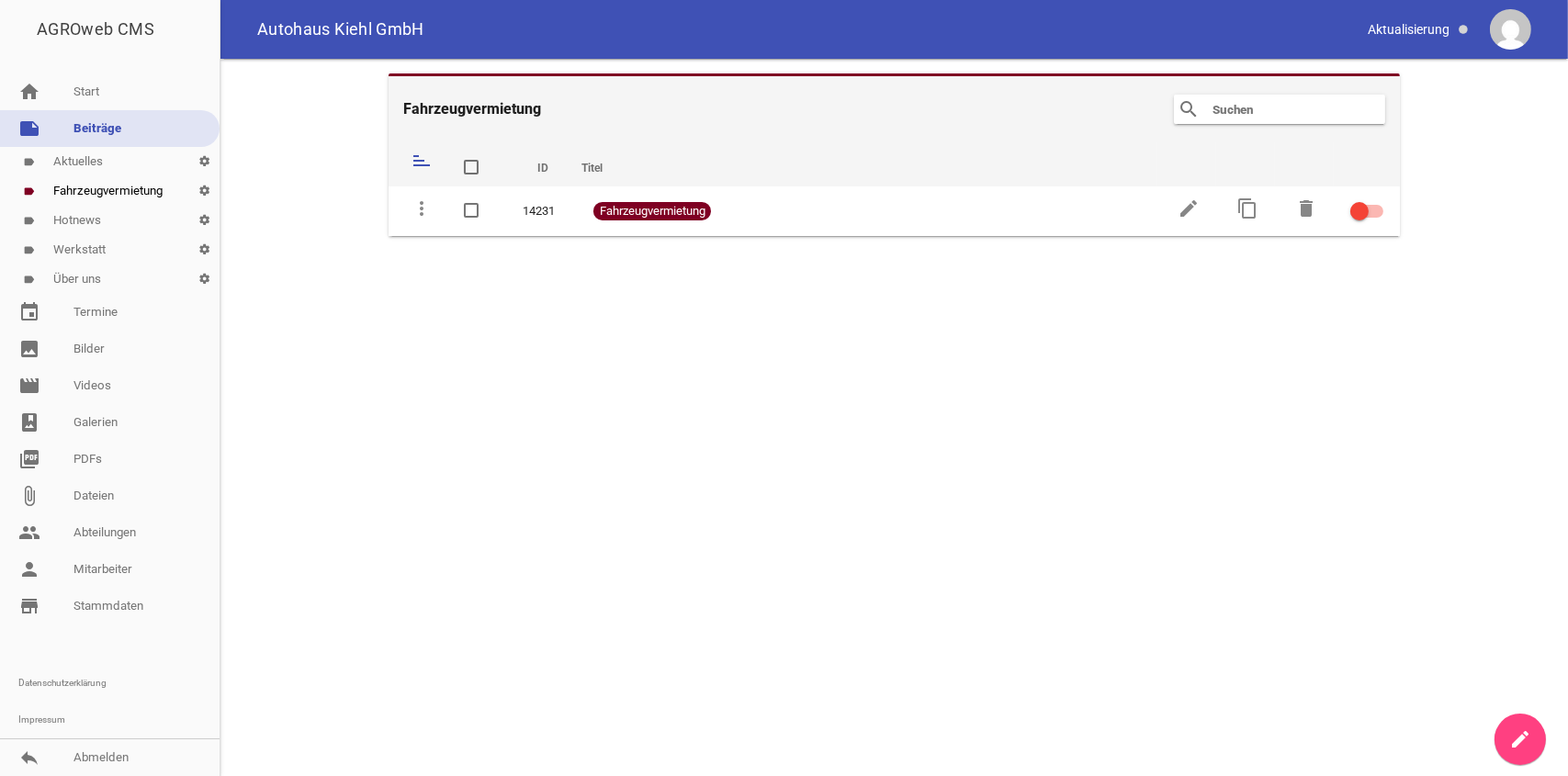
click at [111, 127] on link "note Beiträge" at bounding box center [109, 128] width 219 height 37
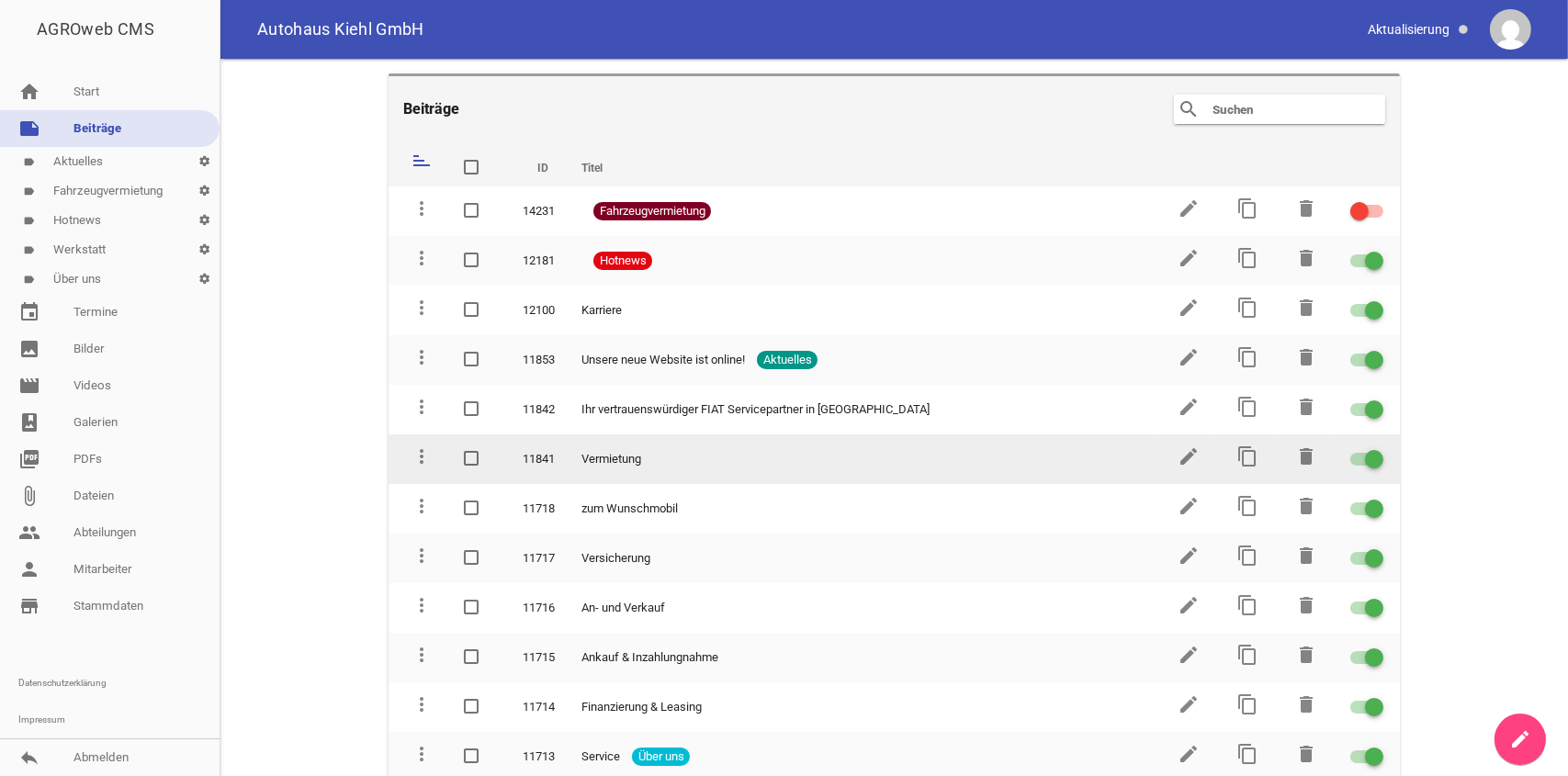
click at [1165, 452] on td "edit" at bounding box center [1187, 459] width 58 height 50
click at [1177, 456] on icon "edit" at bounding box center [1188, 456] width 22 height 22
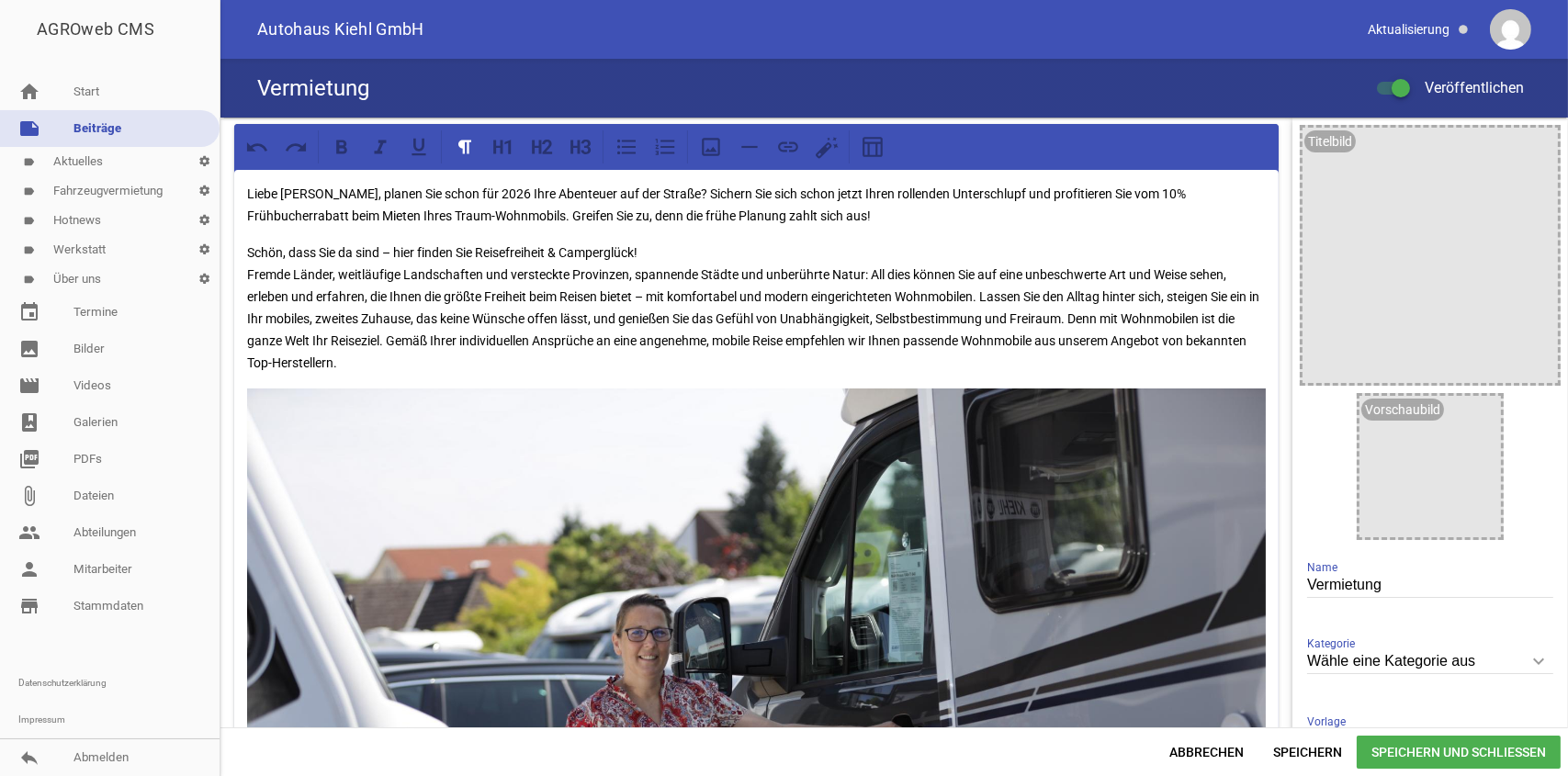
click at [797, 212] on p "Liebe [PERSON_NAME], planen Sie schon für 2026 Ihre Abenteuer auf der Straße? S…" at bounding box center [755, 204] width 1018 height 44
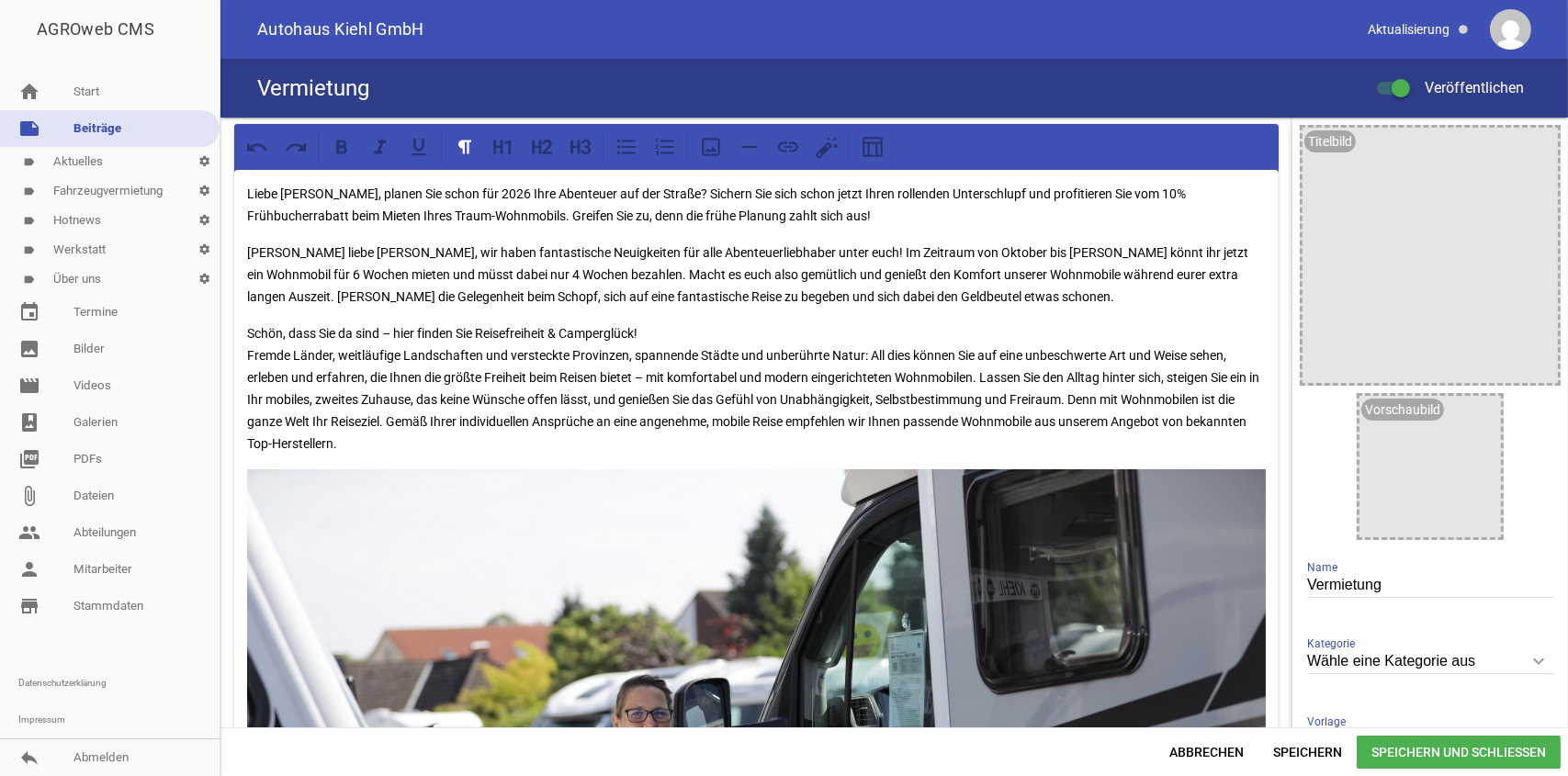
click at [413, 249] on p "[PERSON_NAME] liebe [PERSON_NAME], wir haben fantastische Neuigkeiten für alle …" at bounding box center [755, 274] width 1018 height 66
click at [1300, 745] on span "Speichern" at bounding box center [1307, 752] width 98 height 33
click at [1452, 754] on span "Speichern und Schließen" at bounding box center [1458, 752] width 203 height 33
